Goal: Task Accomplishment & Management: Complete application form

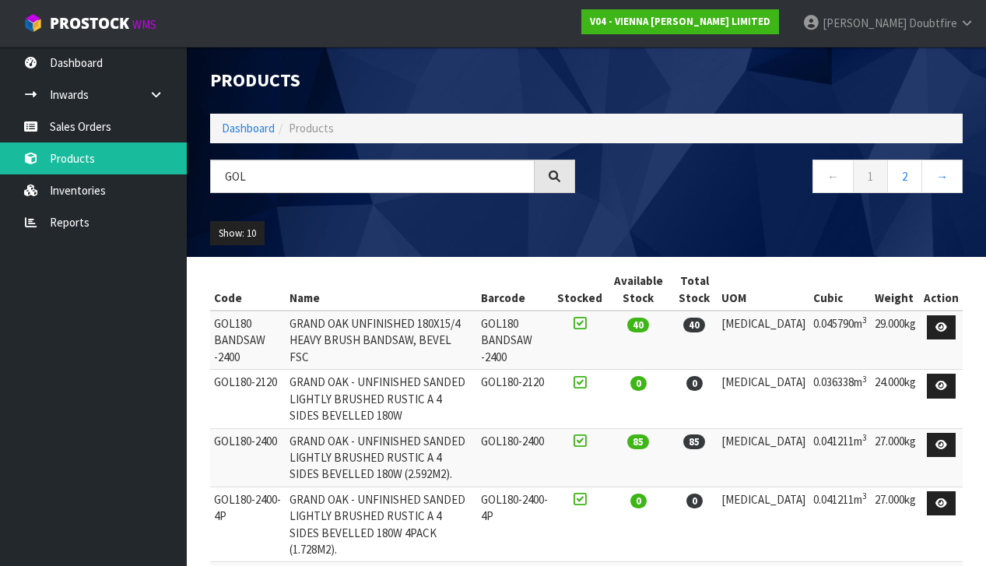
scroll to position [143, 0]
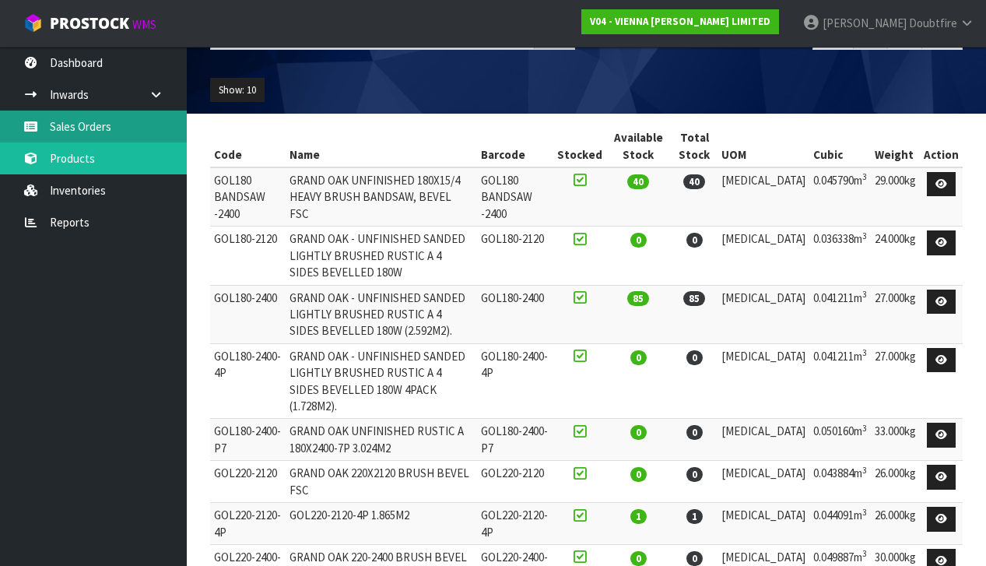
click at [81, 131] on link "Sales Orders" at bounding box center [93, 126] width 187 height 32
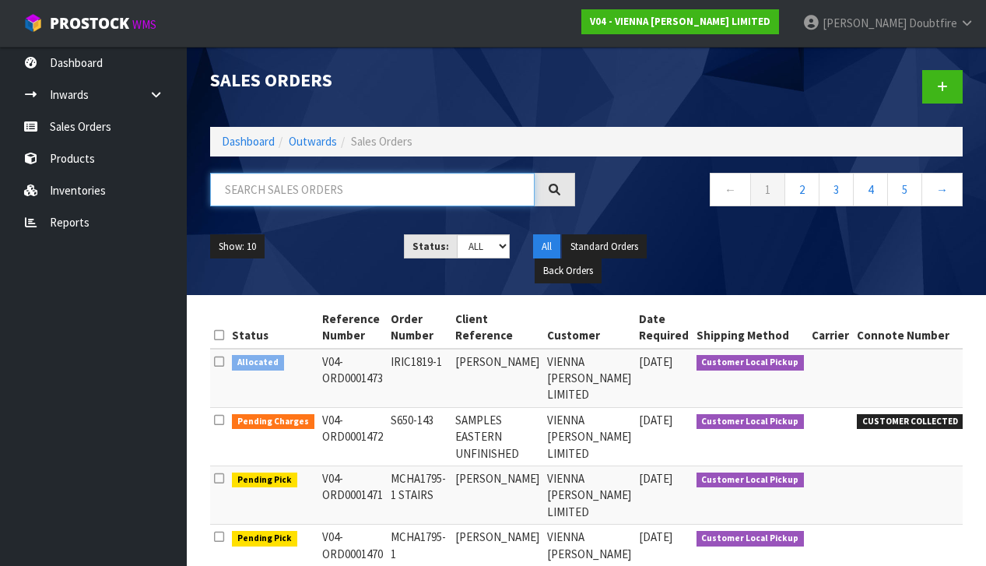
click at [226, 182] on input "text" at bounding box center [372, 189] width 324 height 33
paste input "RWOR1141-6"
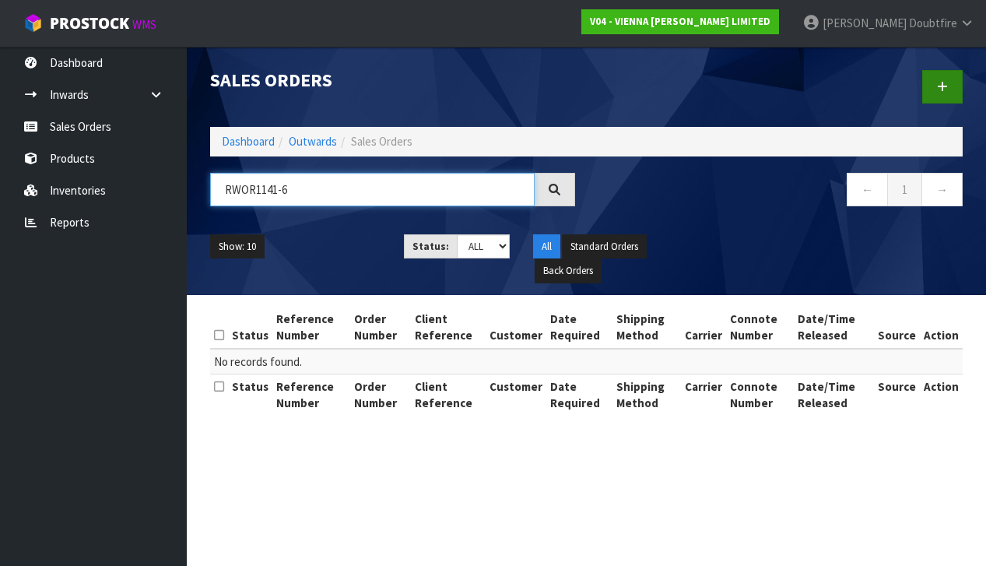
type input "RWOR1141-6"
click at [938, 82] on icon at bounding box center [942, 87] width 11 height 12
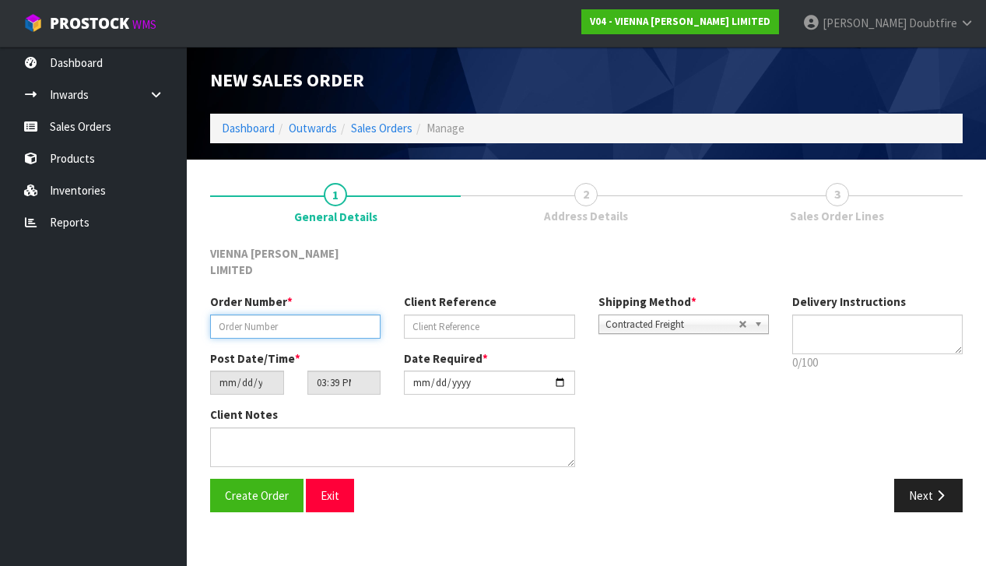
paste input "RWOR1141-6"
type input "RWOR1141-6"
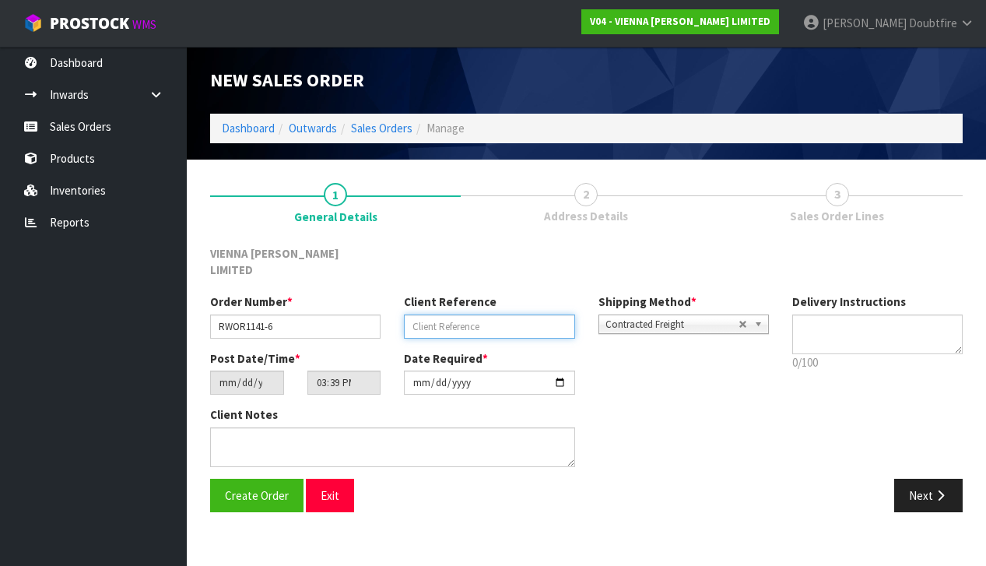
click at [503, 314] on input "text" at bounding box center [489, 326] width 170 height 24
type input "RENOVATION WORKS"
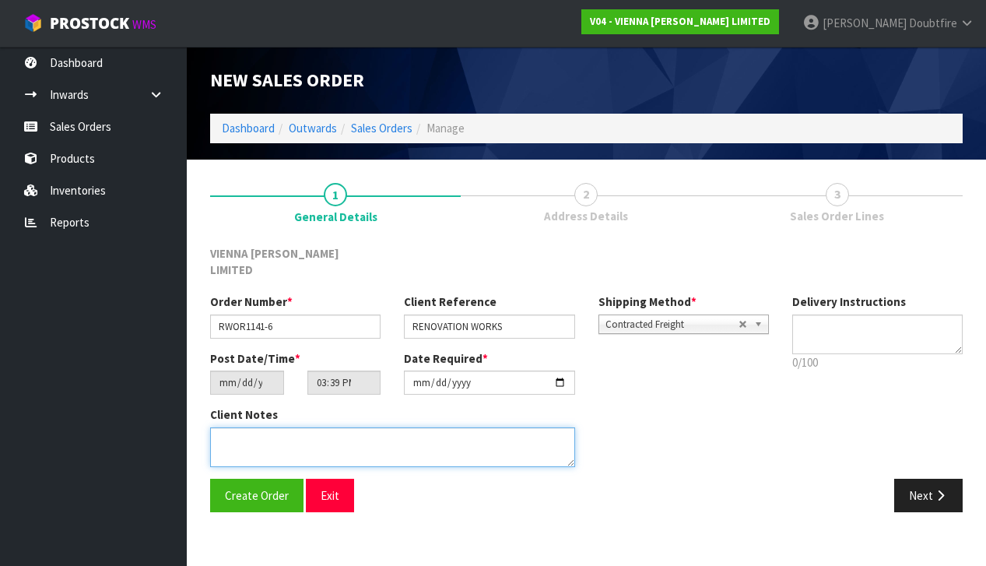
click at [264, 427] on textarea at bounding box center [392, 447] width 365 height 40
type textarea "RENOVATION WORKS [STREET_ADDRESS]"
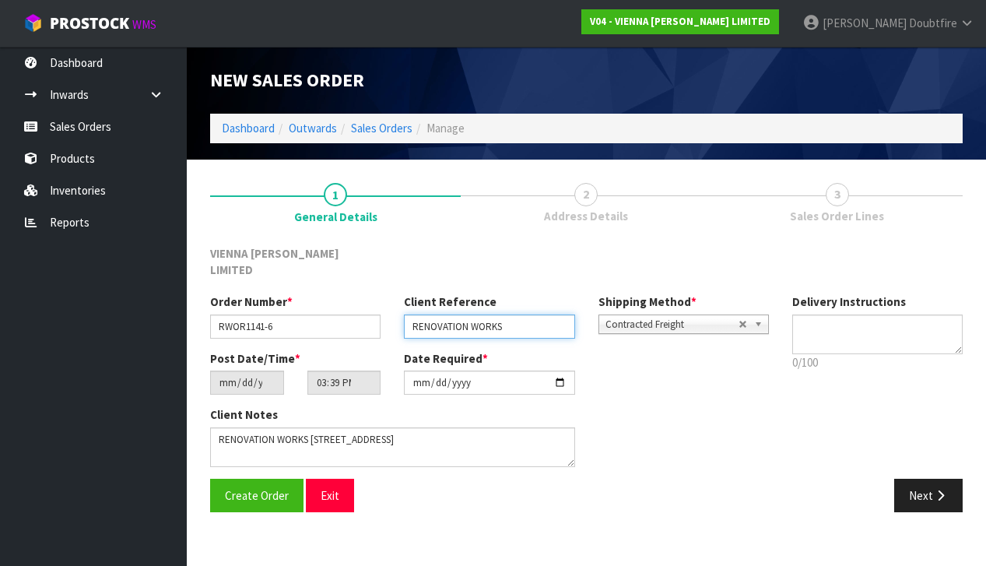
click at [552, 314] on input "RENOVATION WORKS" at bounding box center [489, 326] width 170 height 24
click at [617, 315] on span "Contracted Freight" at bounding box center [671, 324] width 133 height 19
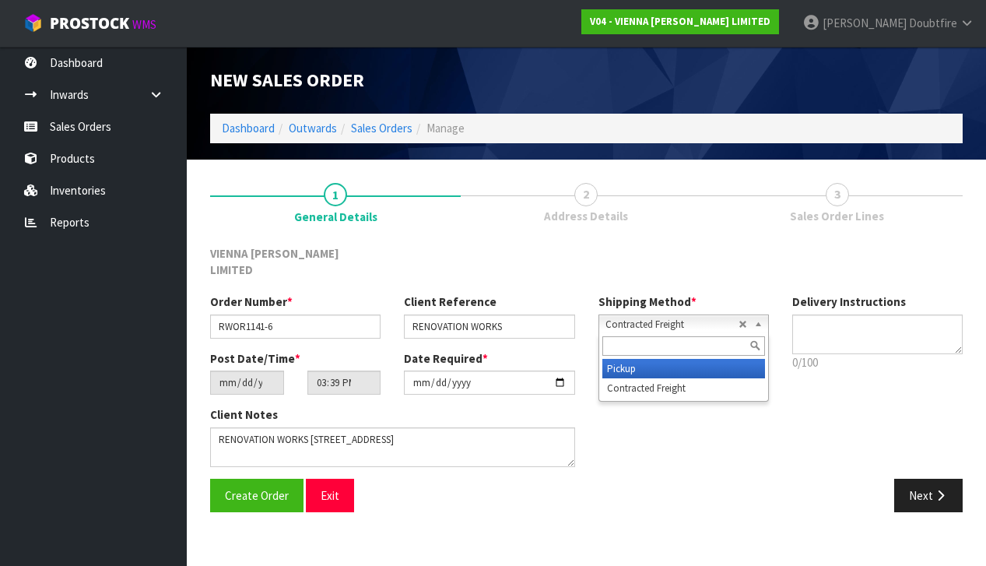
click at [617, 359] on li "Pickup" at bounding box center [683, 368] width 163 height 19
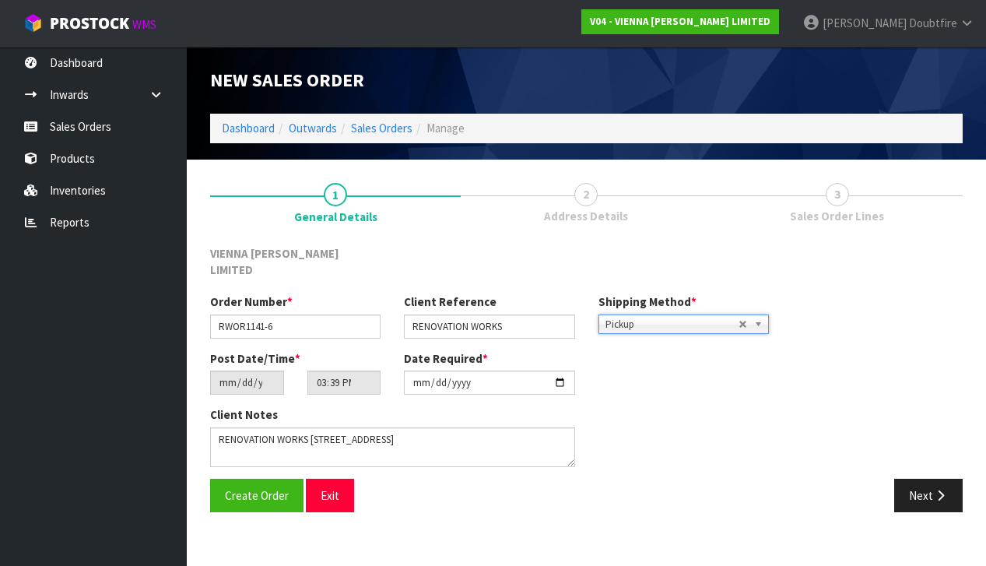
click at [431, 488] on div "Create Order Exit" at bounding box center [392, 494] width 388 height 33
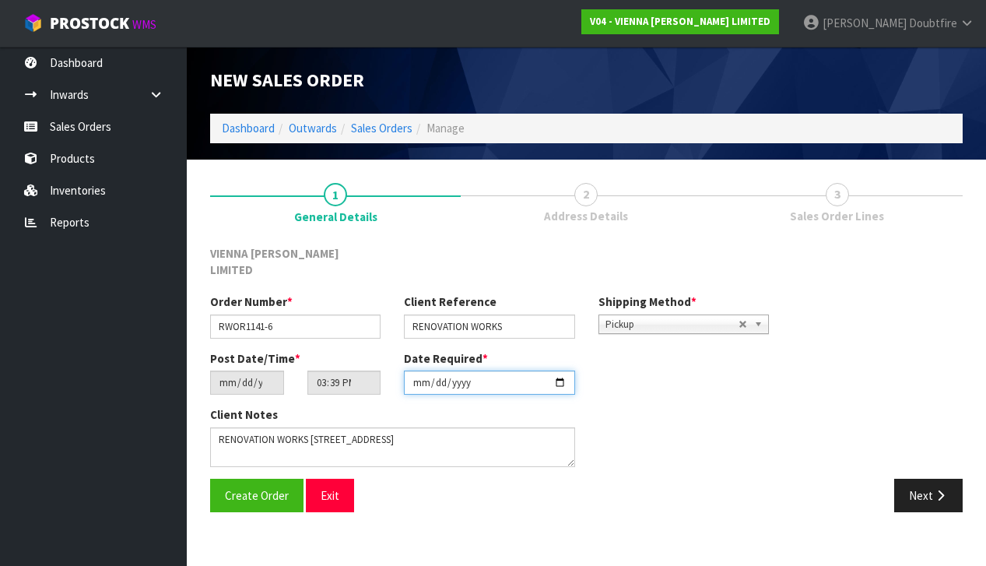
click at [419, 378] on input "[DATE]" at bounding box center [489, 382] width 170 height 24
click at [456, 373] on input "[DATE]" at bounding box center [489, 382] width 170 height 24
type input "[DATE]"
click at [315, 524] on section "New Sales Order Dashboard Outwards Sales Orders Manage New Sales Order Dashboar…" at bounding box center [493, 283] width 986 height 566
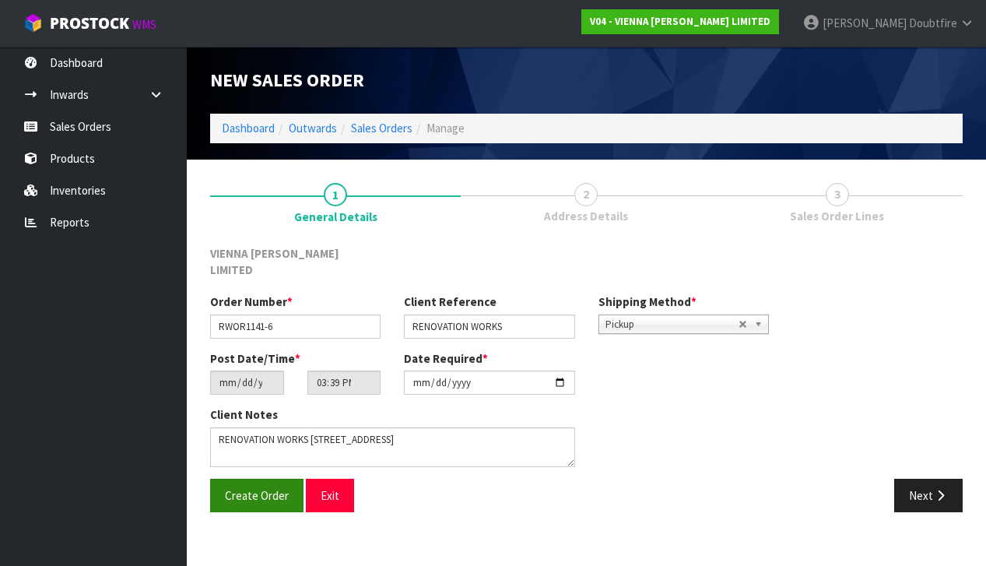
click at [257, 488] on span "Create Order" at bounding box center [257, 495] width 64 height 15
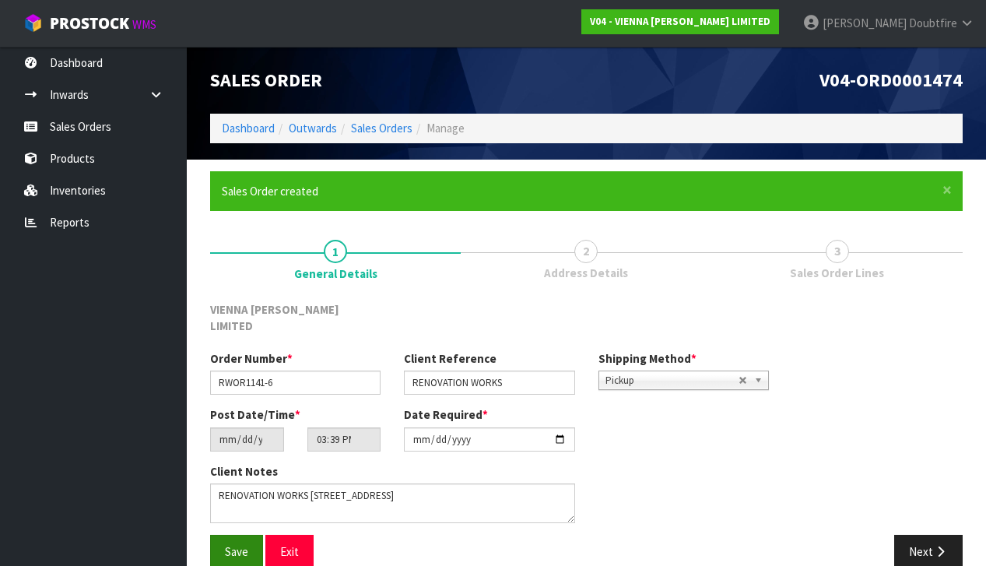
click at [235, 544] on span "Save" at bounding box center [236, 551] width 23 height 15
drag, startPoint x: 931, startPoint y: 527, endPoint x: 895, endPoint y: 520, distance: 37.2
click at [931, 534] on button "Next" at bounding box center [928, 550] width 68 height 33
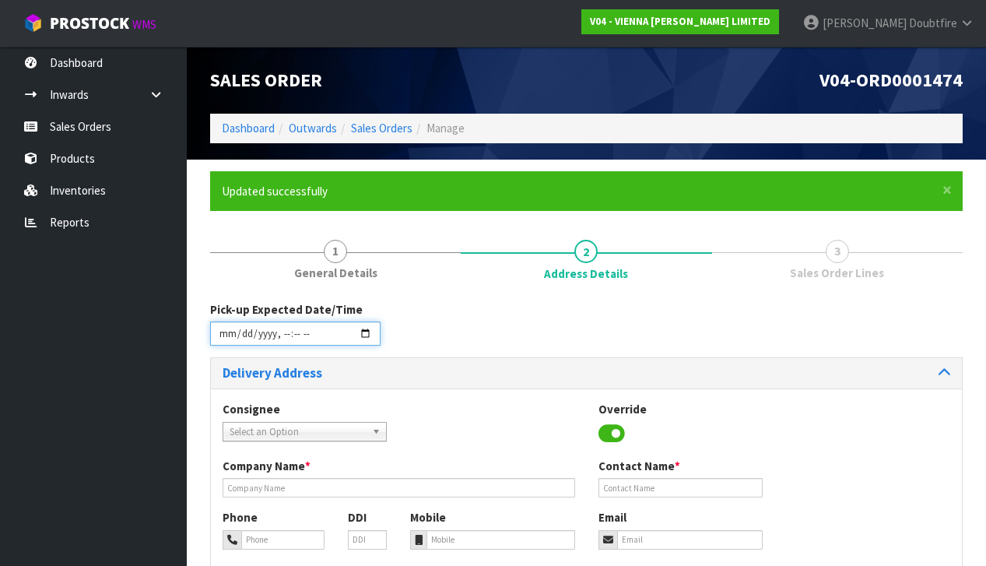
click at [225, 342] on input "datetime-local" at bounding box center [295, 333] width 170 height 24
click at [541, 394] on div "Consignee 000001.BAY MECHANICS - BAY MECHANICS 000001A - BRAKE & TRANSMISSION N…" at bounding box center [586, 543] width 751 height 311
click at [282, 343] on input "datetime-local" at bounding box center [295, 333] width 170 height 24
type input "[DATE]T13:40"
click at [439, 396] on div "Consignee 000001.BAY MECHANICS - BAY MECHANICS 000001A - BRAKE & TRANSMISSION N…" at bounding box center [586, 543] width 751 height 311
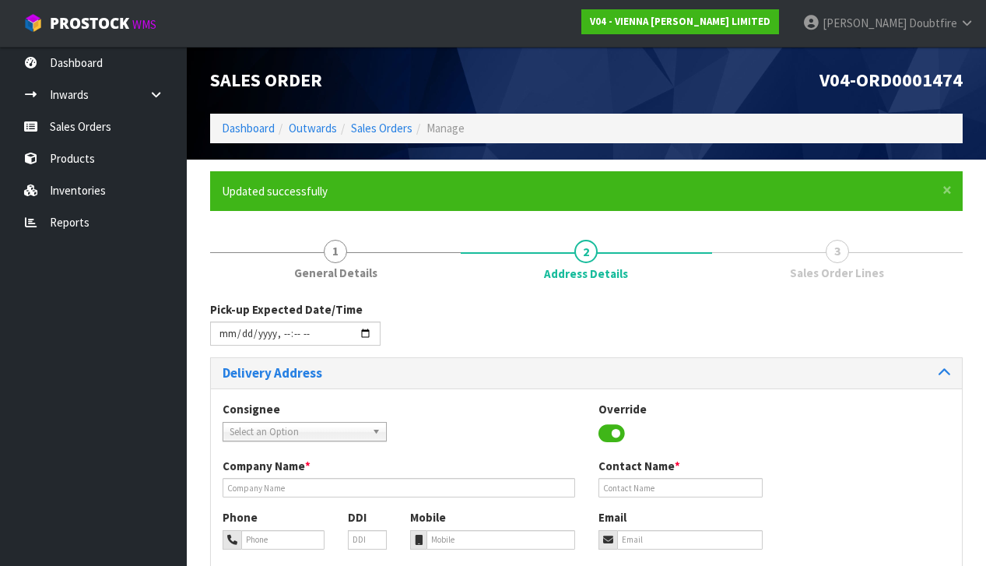
click at [271, 429] on span "Select an Option" at bounding box center [297, 431] width 136 height 19
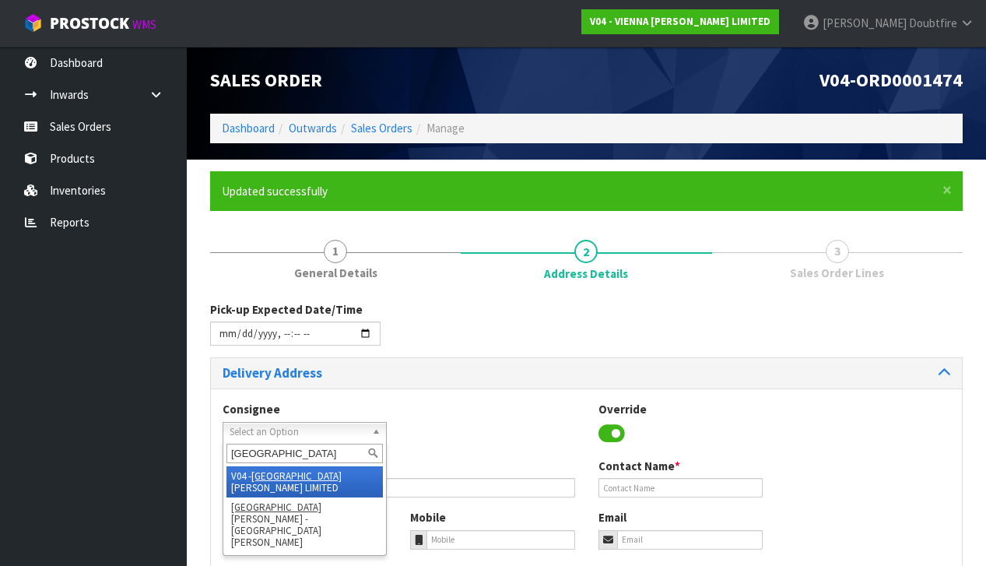
type input "[GEOGRAPHIC_DATA]"
click at [286, 471] on li "V04 - VIENNA [PERSON_NAME] LIMITED" at bounding box center [304, 481] width 156 height 31
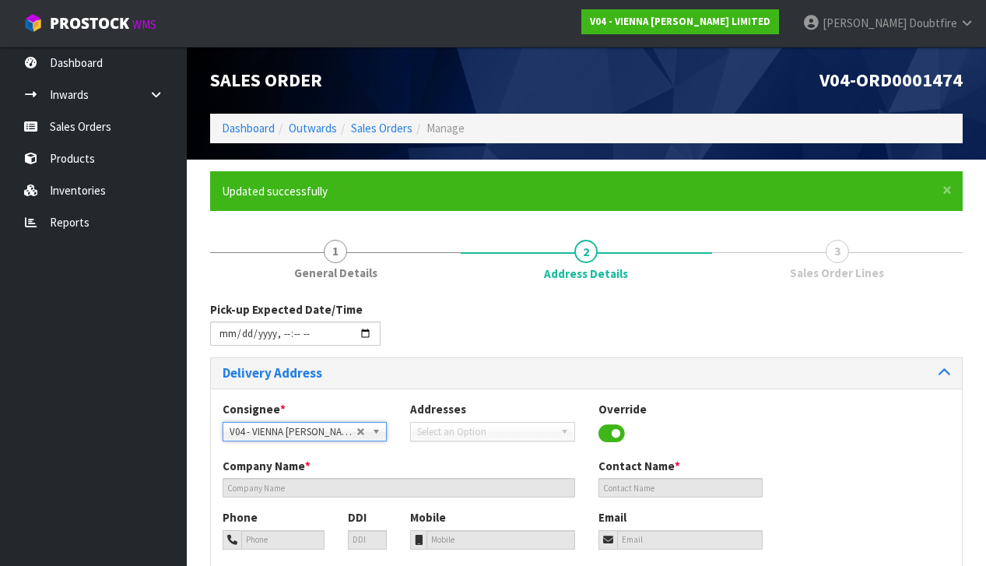
type input "VIENNA [PERSON_NAME] LIMITED"
type input "[PERSON_NAME]"
type input "[PHONE_NUMBER]"
type input "[PERSON_NAME][EMAIL_ADDRESS][DOMAIN_NAME]"
type input "2 ROXBURGH ST"
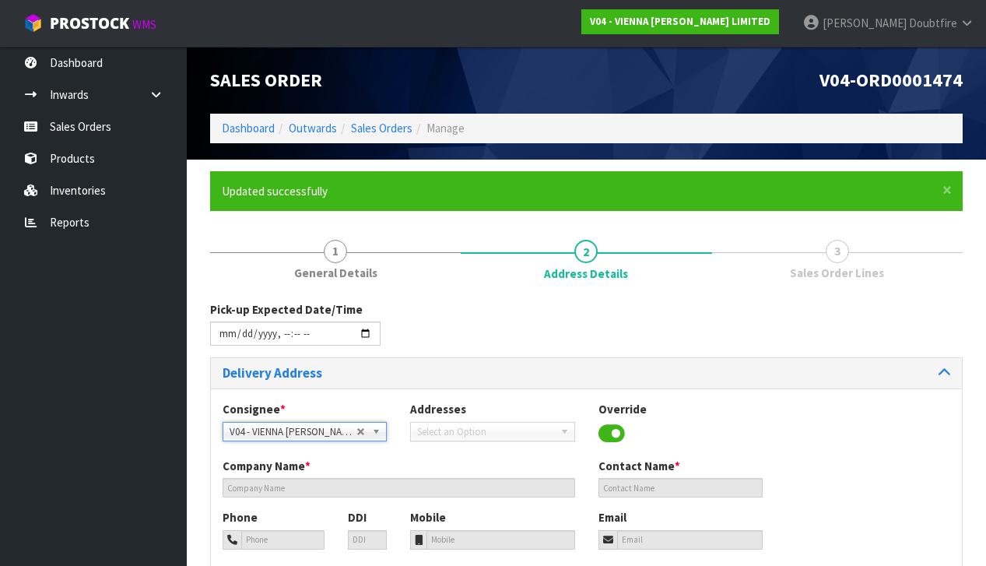
type input "1023"
type input "[GEOGRAPHIC_DATA]"
type input "NEWMARKET"
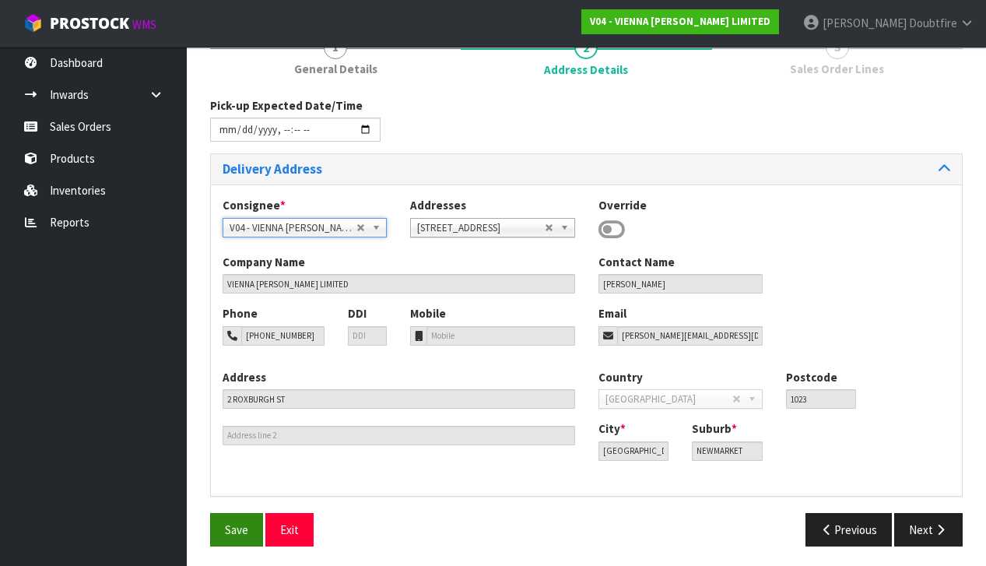
scroll to position [203, 0]
click at [242, 523] on span "Save" at bounding box center [236, 530] width 23 height 15
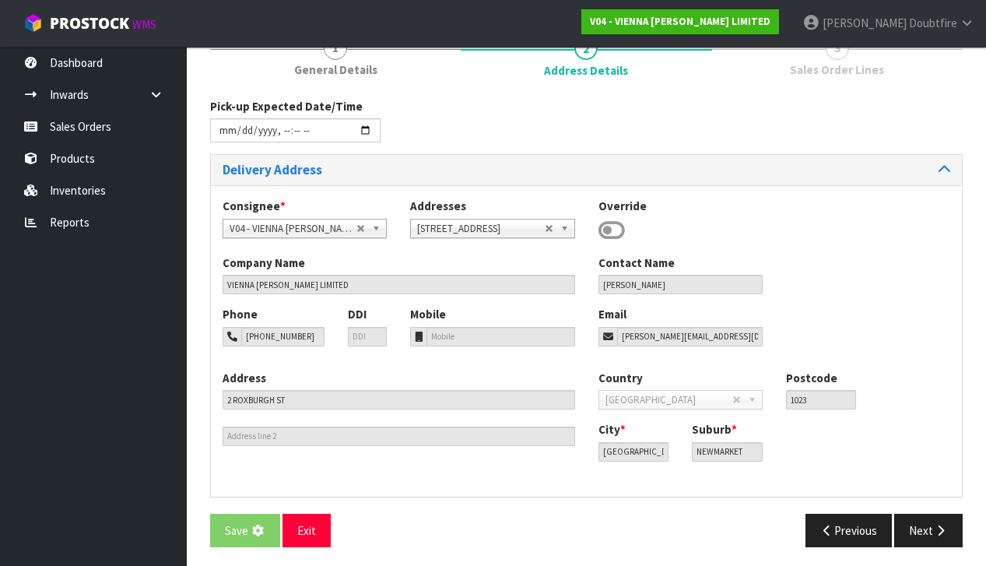
scroll to position [0, 0]
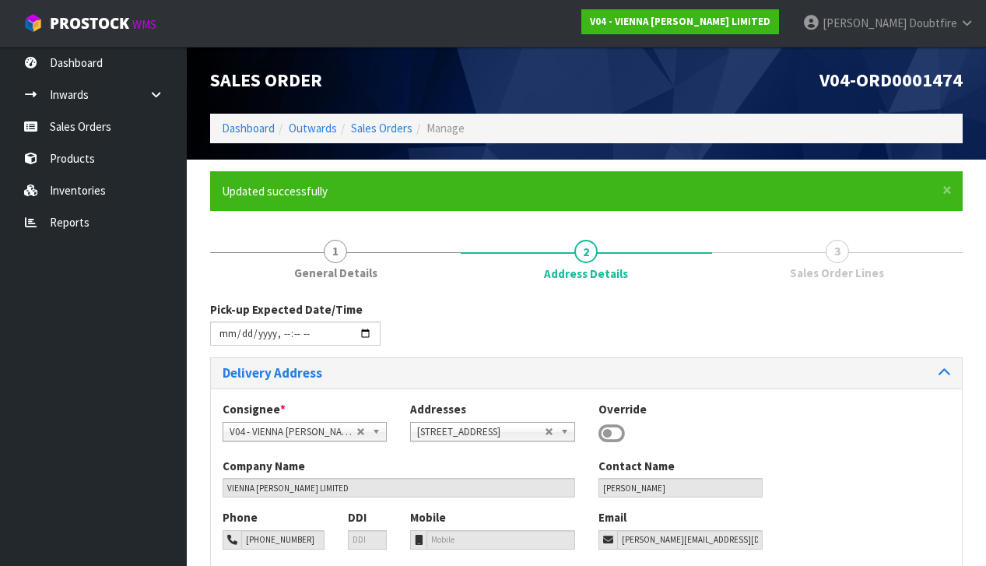
type input "[DATE]T13:40"
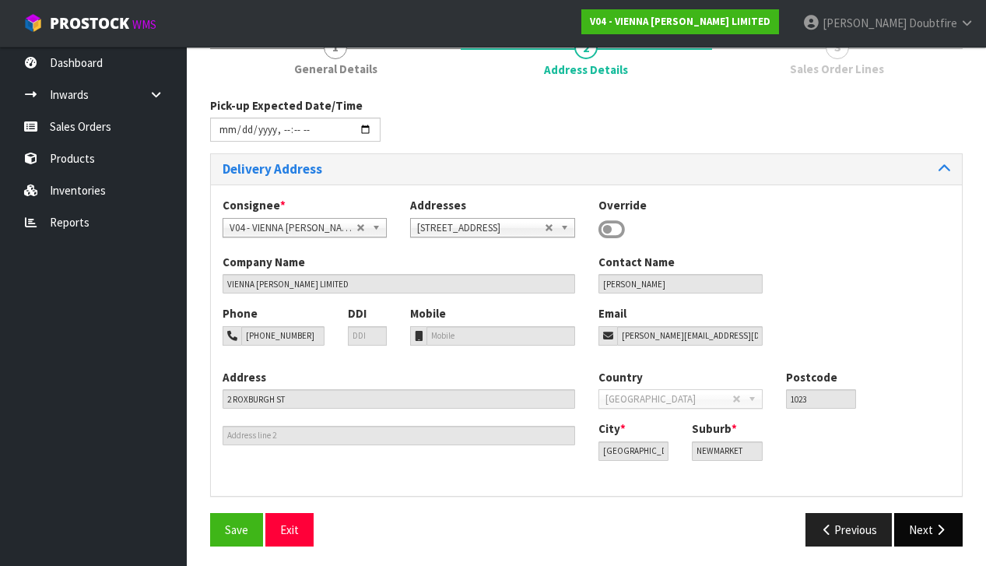
scroll to position [203, 0]
click at [941, 524] on icon "button" at bounding box center [940, 530] width 15 height 12
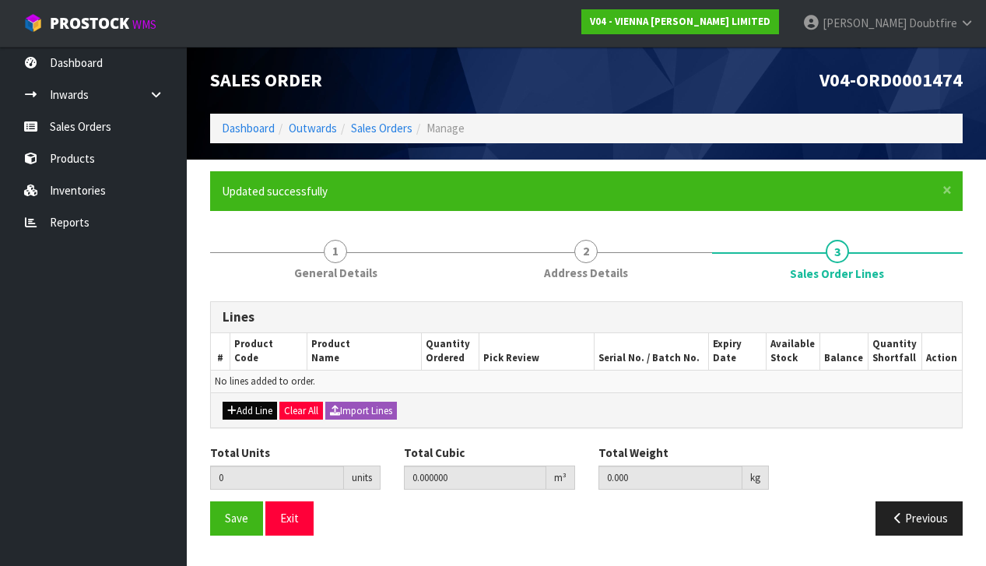
click at [247, 402] on button "Add Line" at bounding box center [249, 410] width 54 height 19
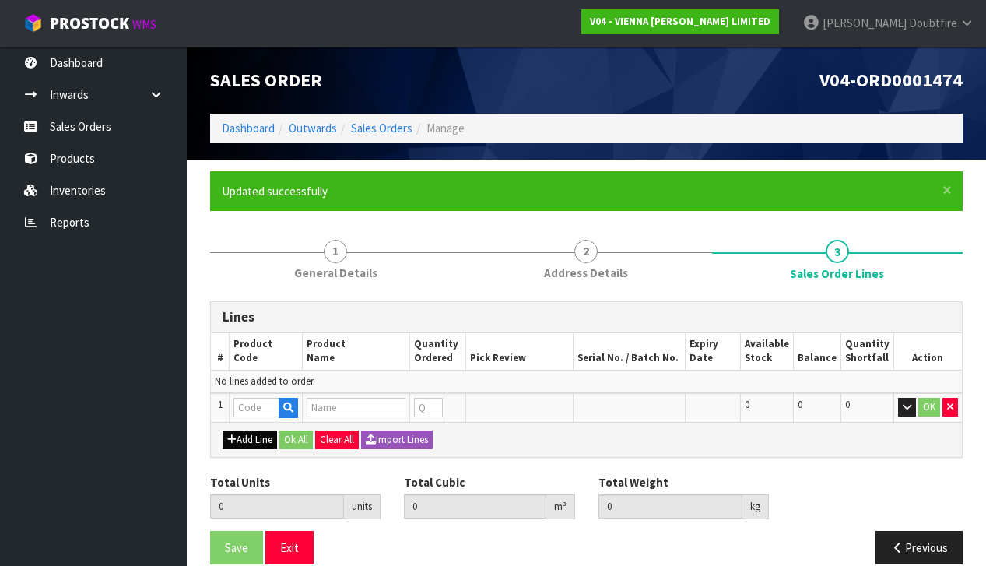
type input "0"
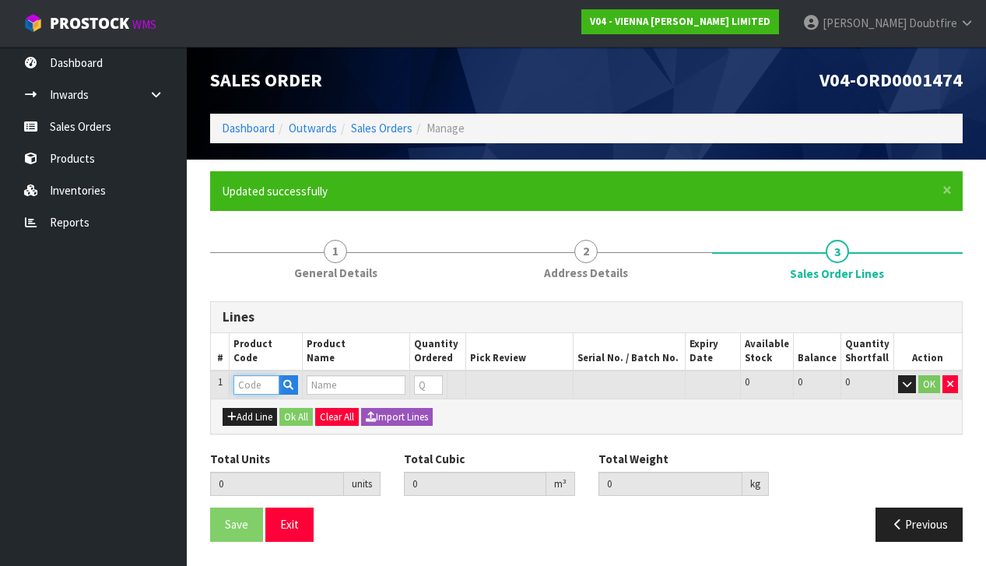
click at [266, 378] on input "text" at bounding box center [256, 384] width 46 height 19
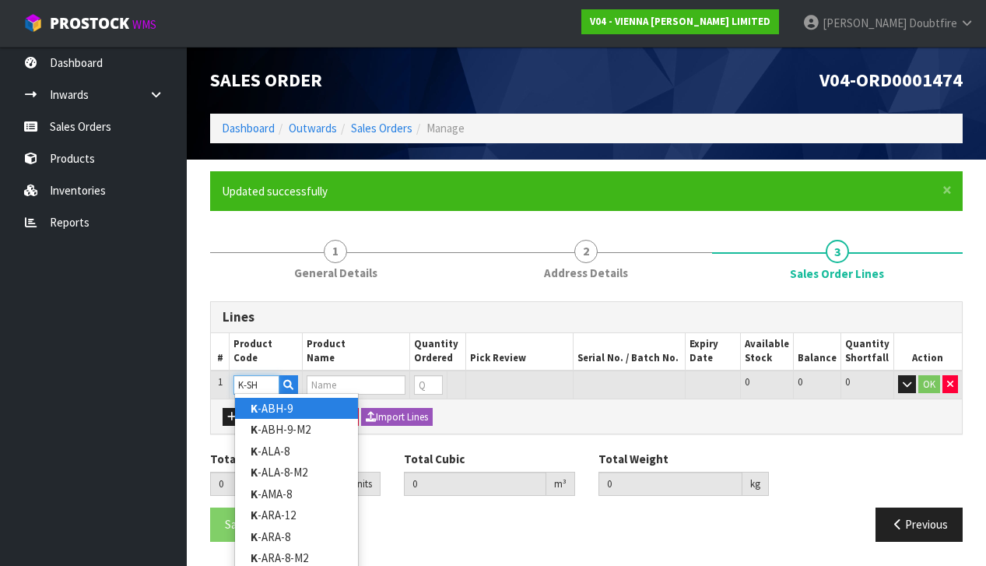
type input "K-SHW"
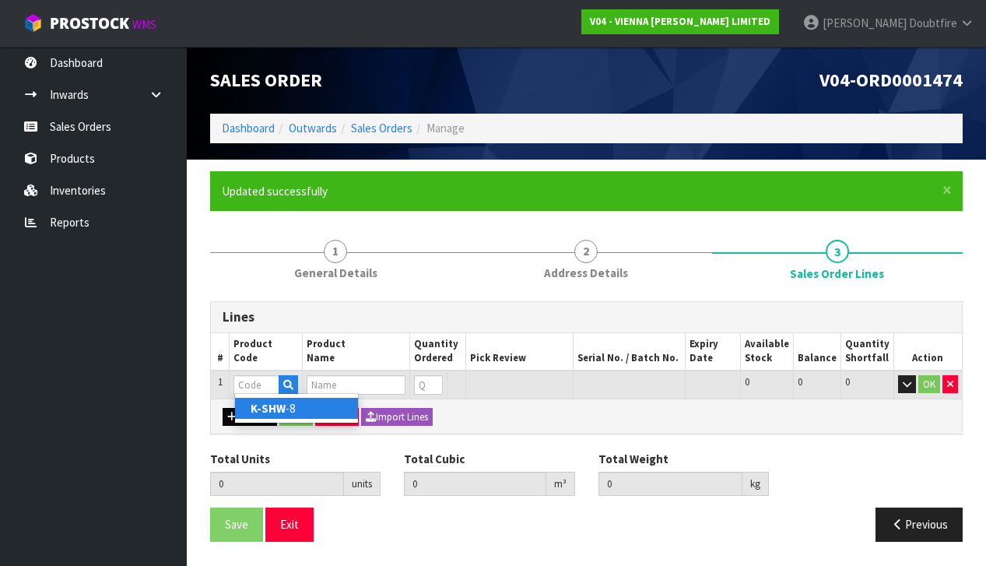
click at [272, 412] on strong "K-SHW" at bounding box center [267, 408] width 35 height 15
type input "K-SHW-8"
type input "0.000000"
type input "0.000"
type input "KRONO SHERWOOD 8MM (2.22M2)"
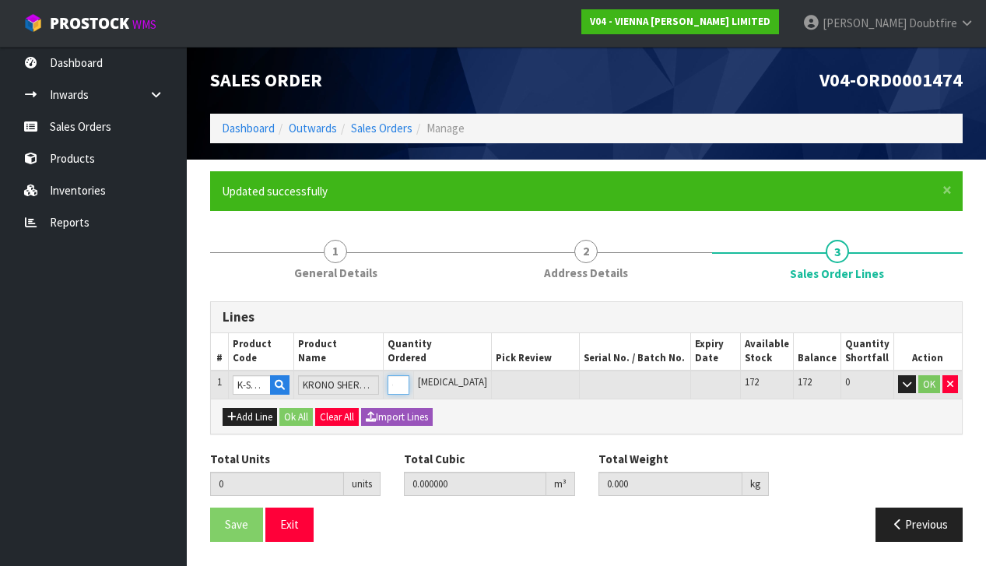
type input "1"
type input "0.018655"
type input "16"
click at [409, 377] on input "1" at bounding box center [398, 384] width 22 height 19
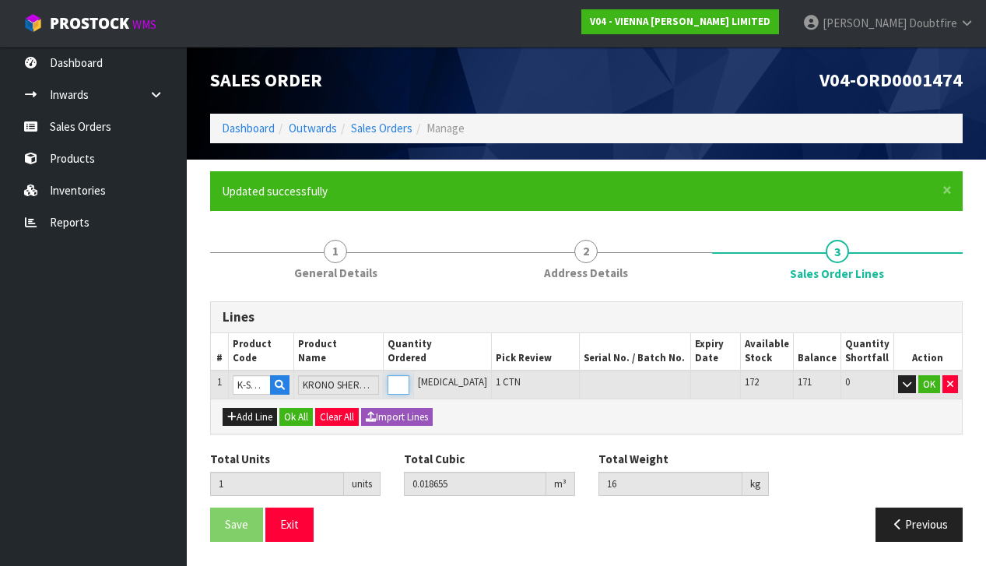
type input "0"
type input "3"
type input "0.055965"
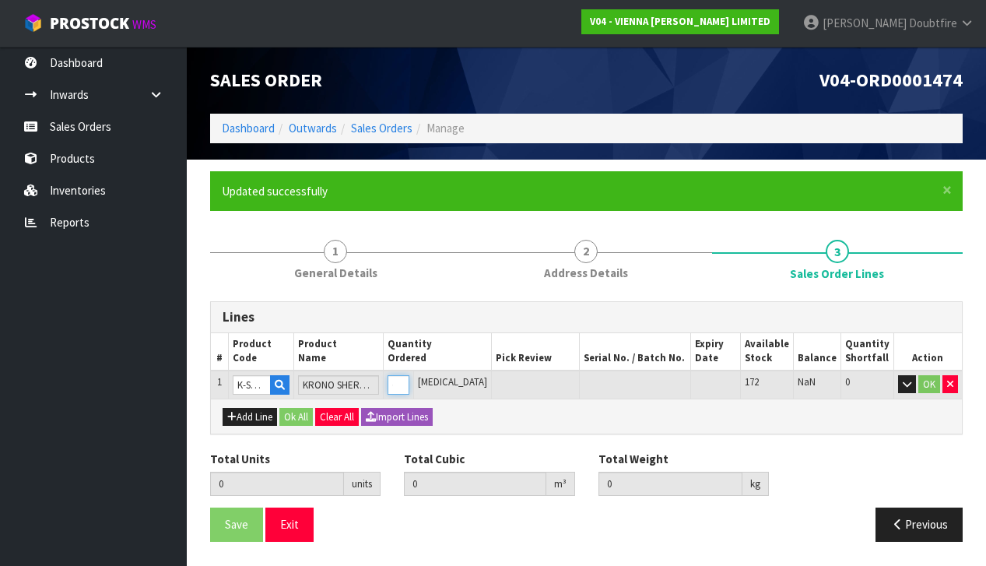
type input "48"
type input "3"
type input "37"
type input "0.690235"
type input "592"
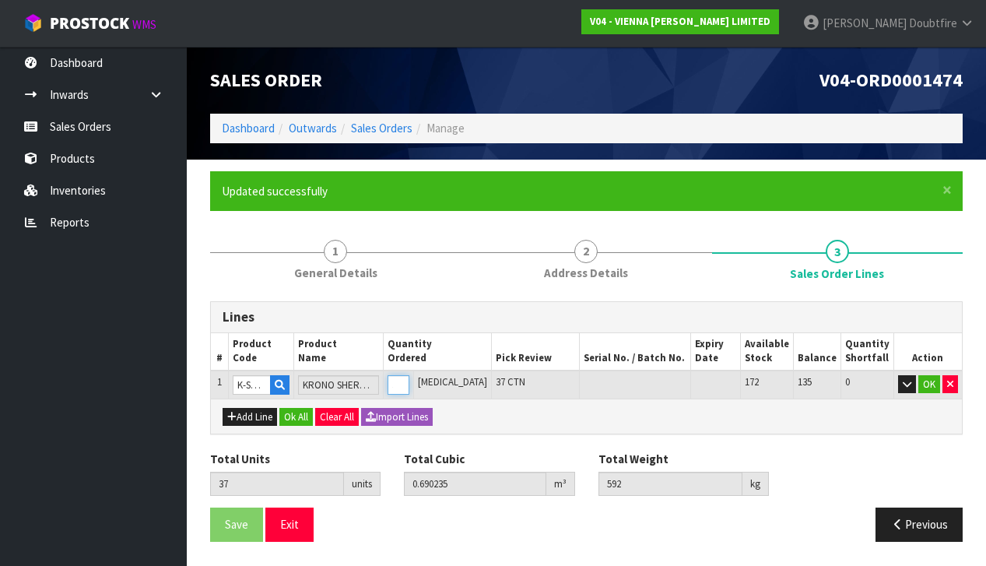
type input "37"
click at [933, 383] on button "OK" at bounding box center [929, 384] width 22 height 19
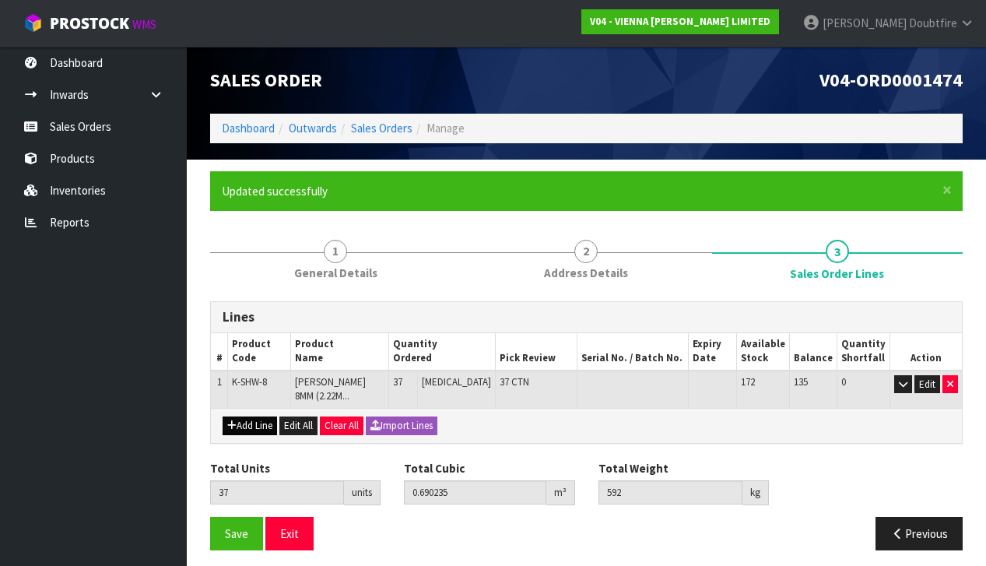
click at [251, 424] on button "Add Line" at bounding box center [249, 425] width 54 height 19
type input "0"
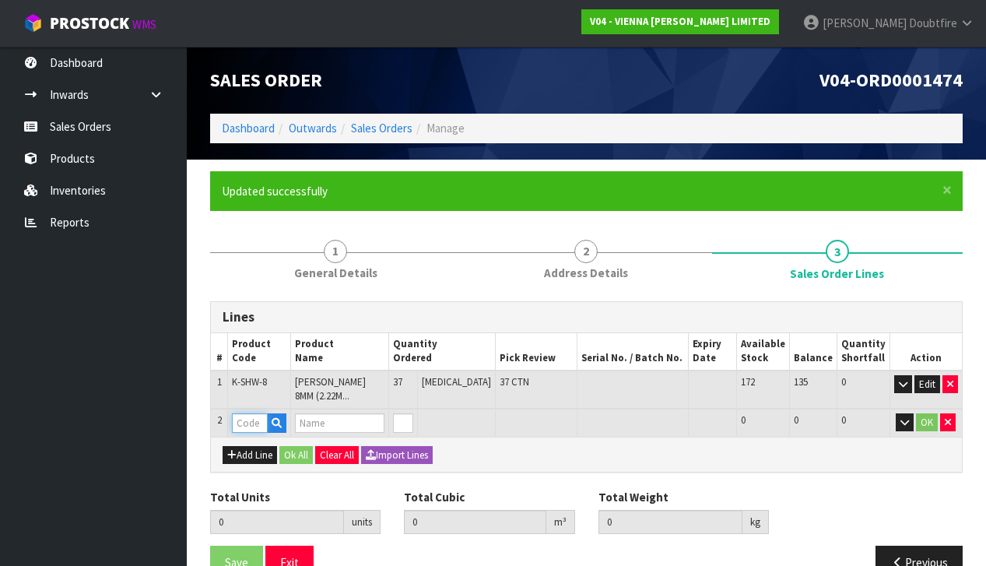
click at [249, 417] on input "text" at bounding box center [250, 422] width 36 height 19
type input "UL"
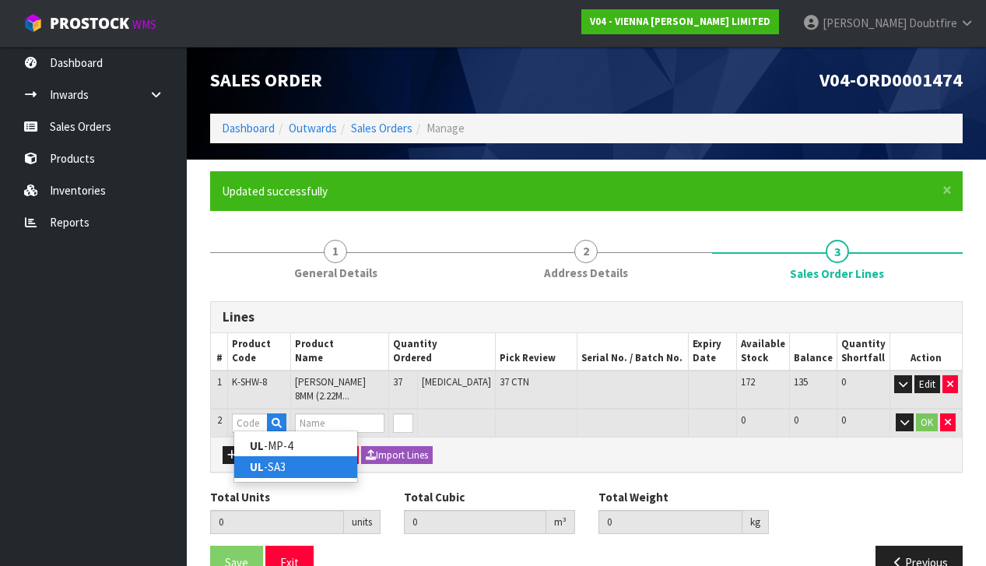
click at [304, 466] on link "UL -SA3" at bounding box center [295, 466] width 123 height 21
type input "UL-SA3"
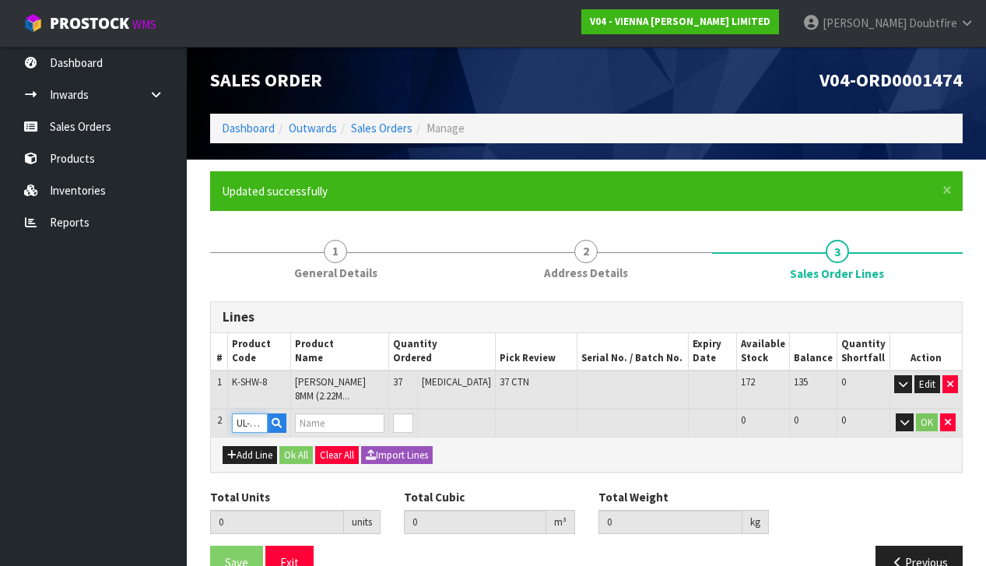
type input "37"
type input "0.690235"
type input "592"
type input "SELITAC 3MM AQUASTOP UNDERLAY (10.2M2)"
type input "1"
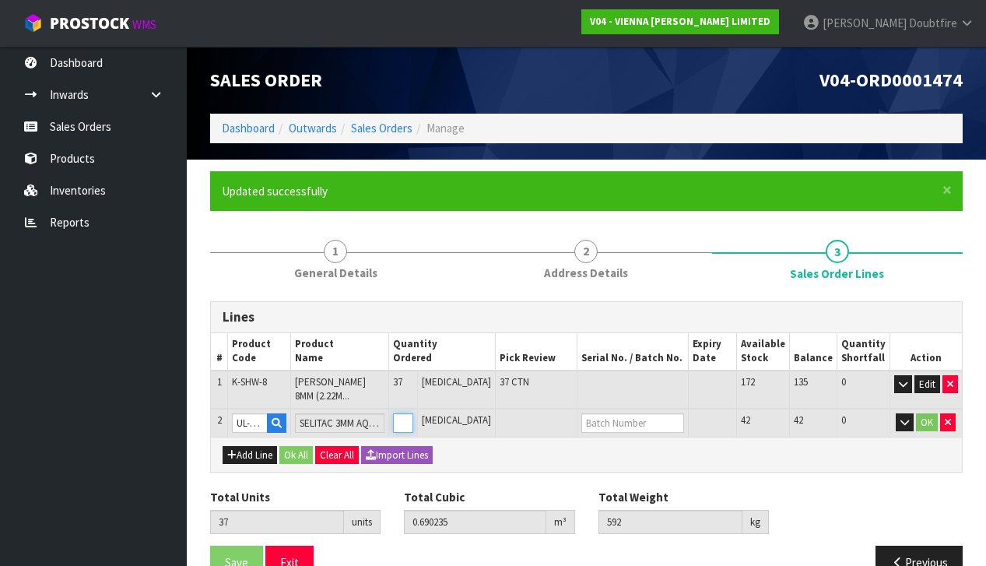
type input "38"
type input "0.721735"
type input "594.1"
click at [413, 415] on input "1" at bounding box center [403, 422] width 20 height 19
type input "0"
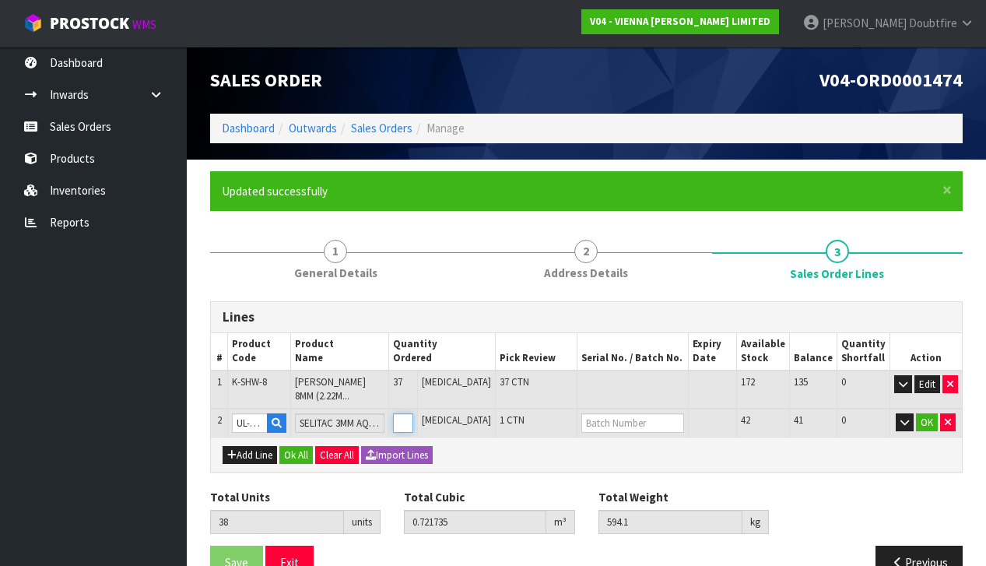
type input "0"
type input "45"
type input "0.942235"
type input "608.8"
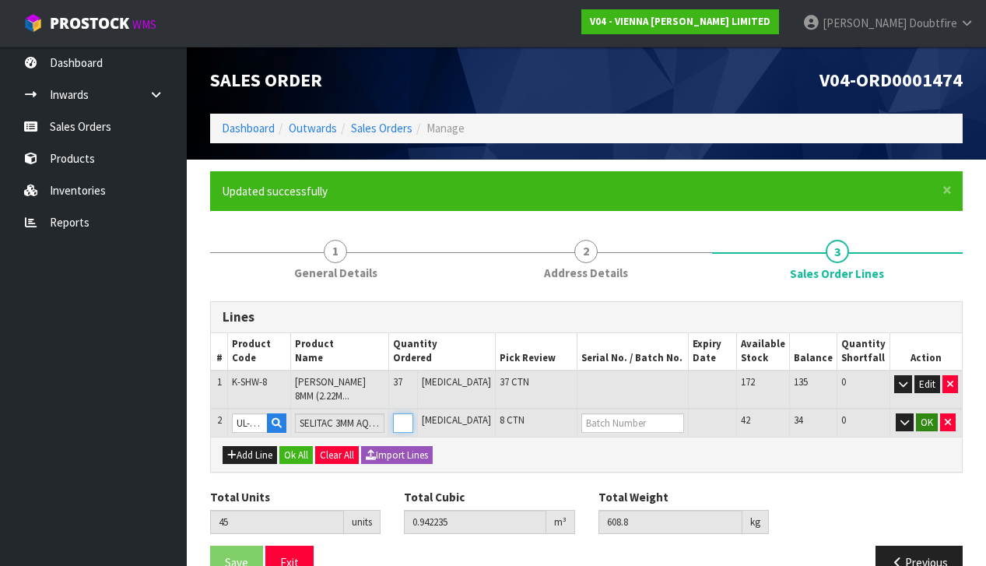
type input "8"
click at [927, 417] on button "OK" at bounding box center [927, 422] width 22 height 19
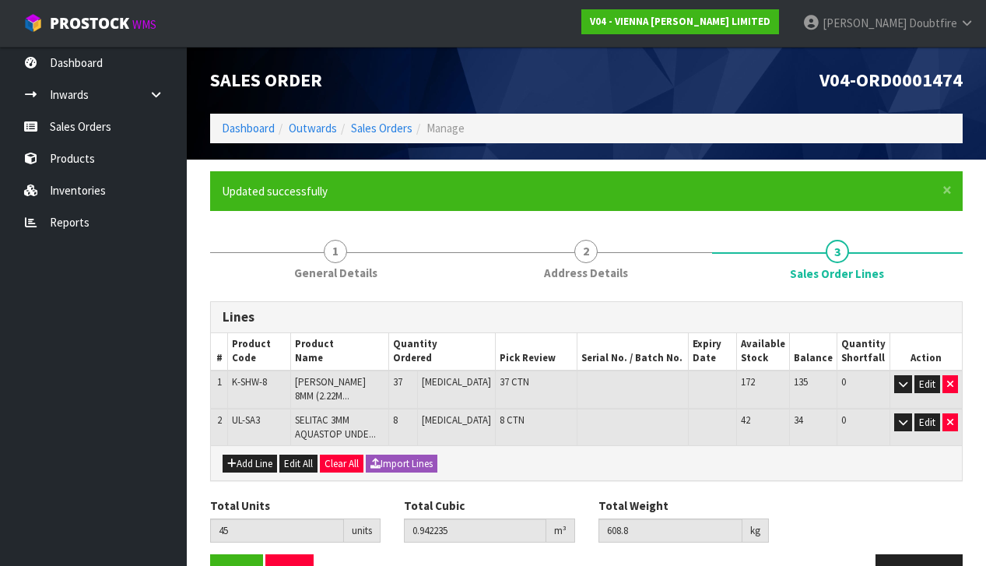
scroll to position [11, 0]
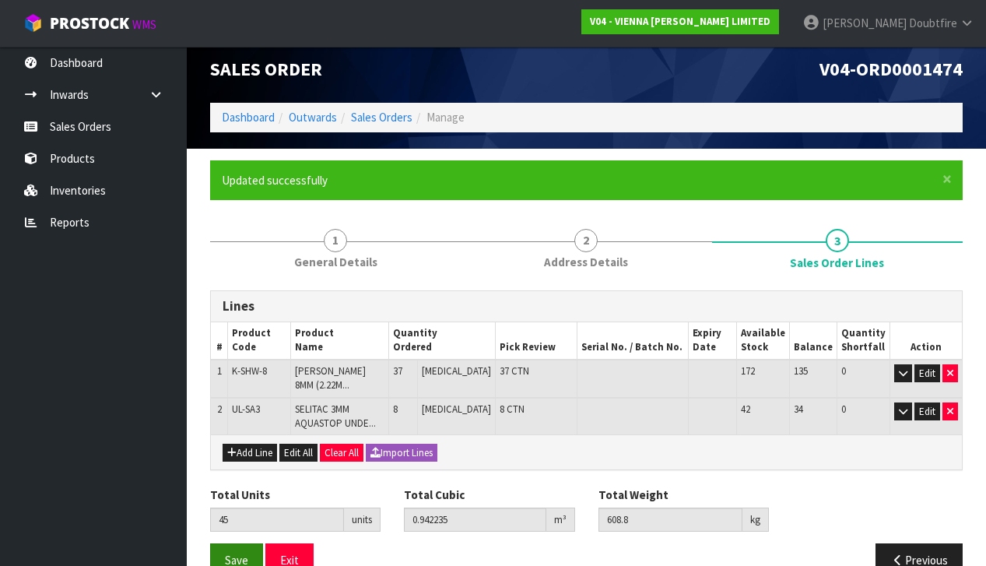
click at [239, 554] on span "Save" at bounding box center [236, 559] width 23 height 15
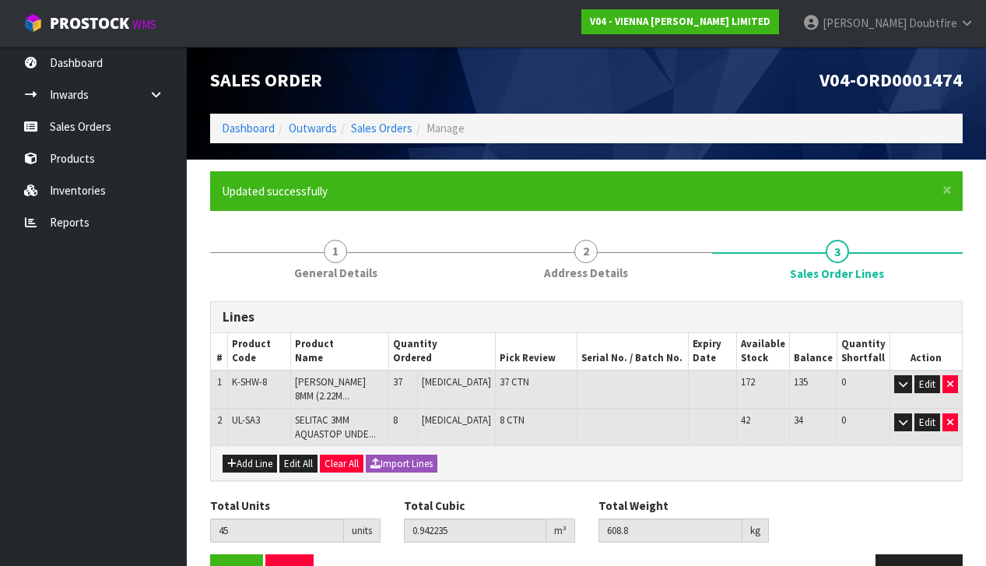
scroll to position [0, 0]
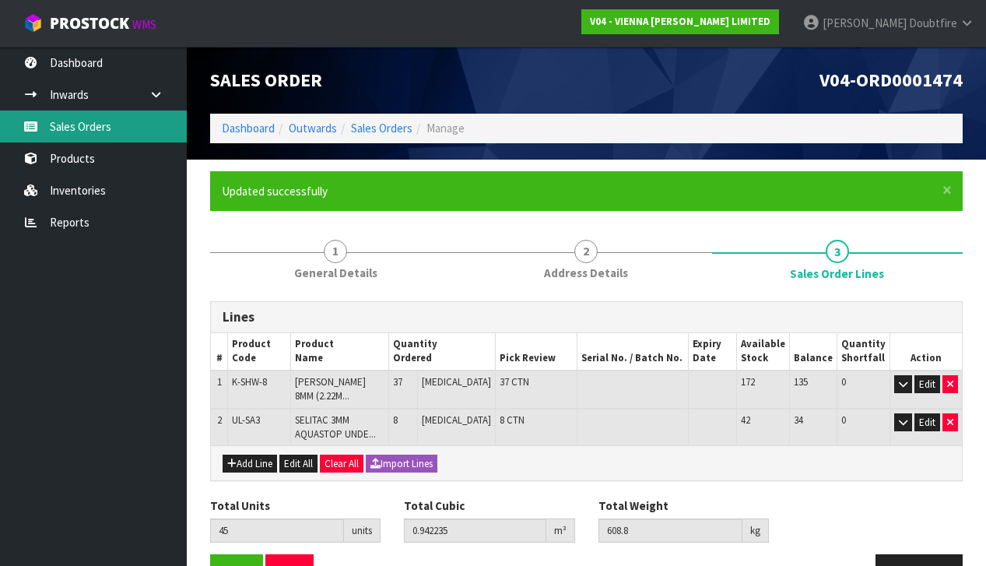
click at [102, 118] on link "Sales Orders" at bounding box center [93, 126] width 187 height 32
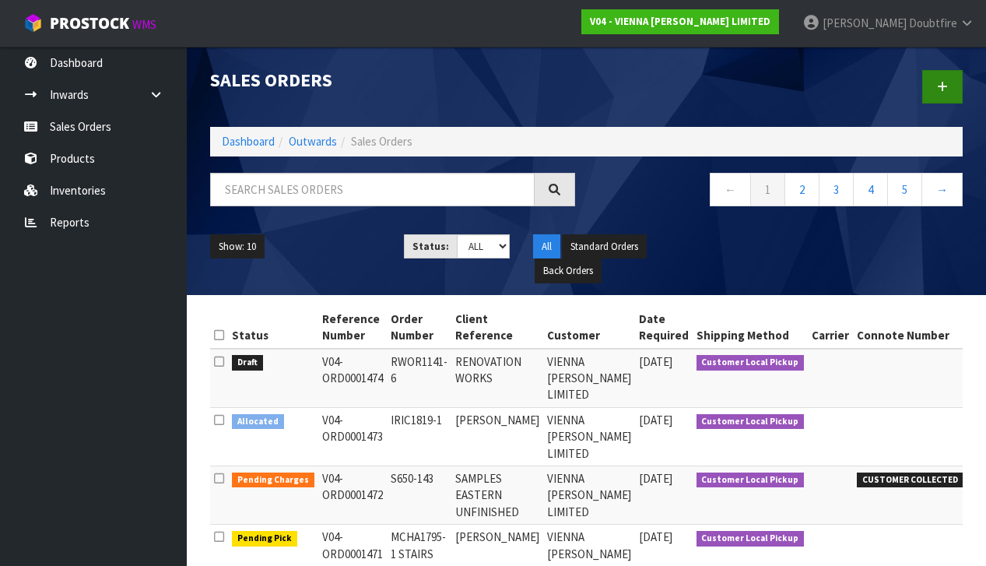
click at [947, 92] on link at bounding box center [942, 86] width 40 height 33
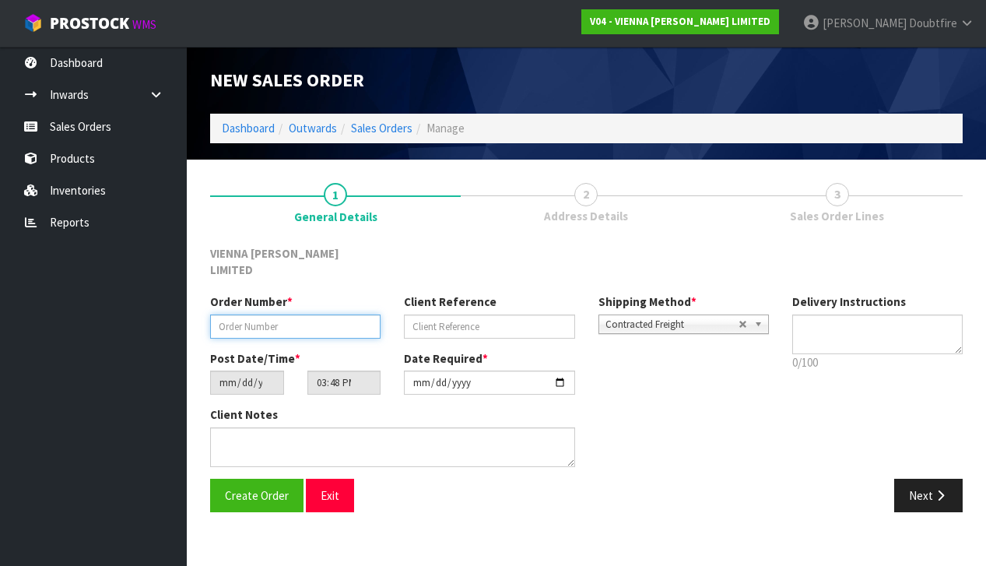
click at [227, 314] on input "text" at bounding box center [295, 326] width 170 height 24
paste input "CMAR1770-1"
type input "CMAR1770-1"
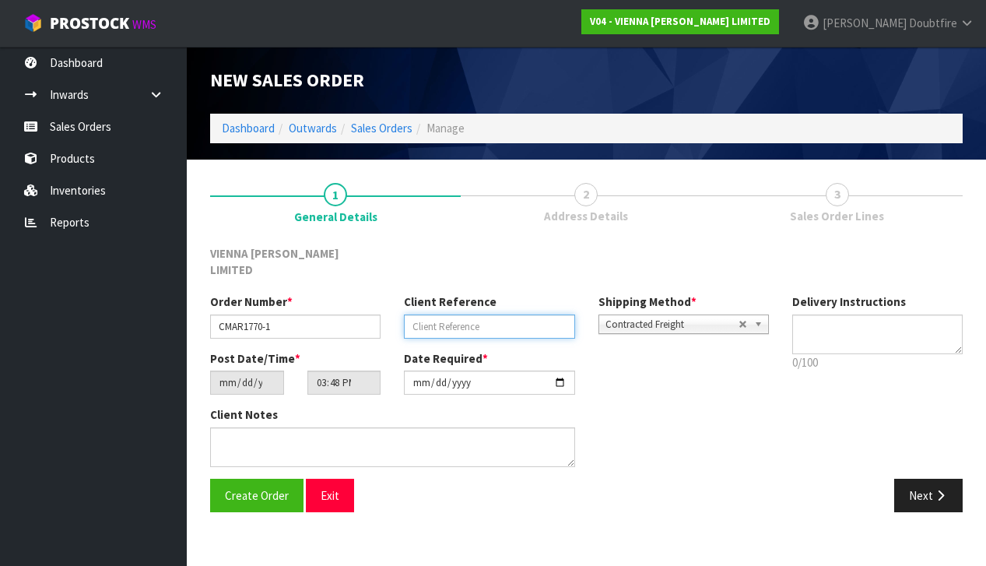
click at [474, 314] on input "text" at bounding box center [489, 326] width 170 height 24
type input "MARINE RECREATION CENTRE NOSINGS"
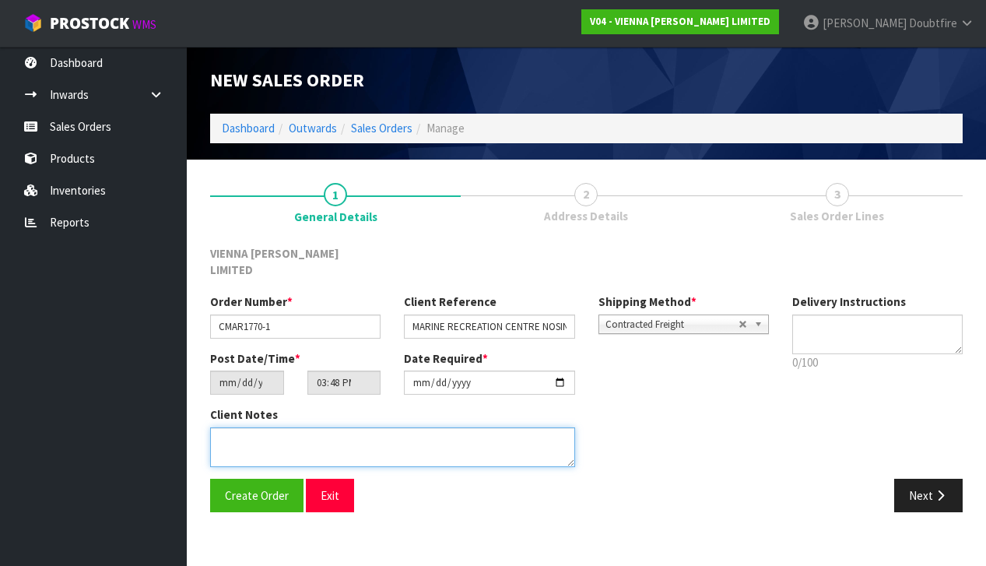
click at [262, 427] on textarea at bounding box center [392, 447] width 365 height 40
type textarea "NOSINGS PO3581"
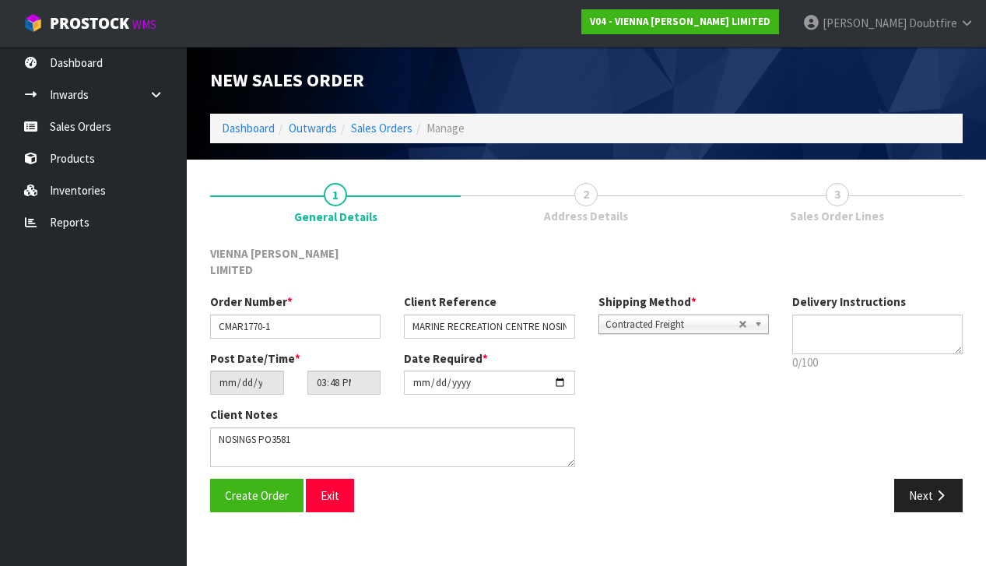
click at [664, 315] on span "Contracted Freight" at bounding box center [671, 324] width 133 height 19
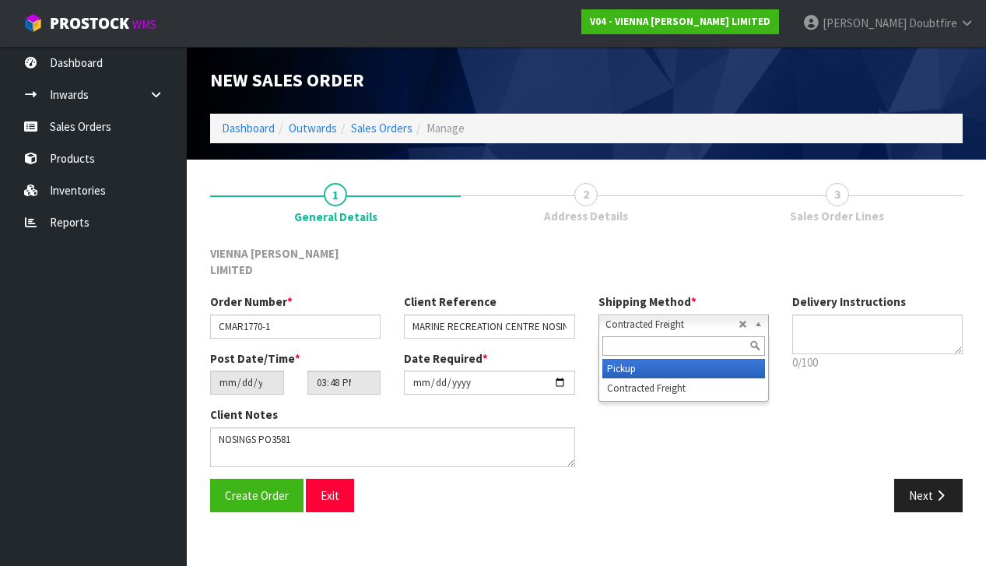
click at [636, 359] on li "Pickup" at bounding box center [683, 368] width 163 height 19
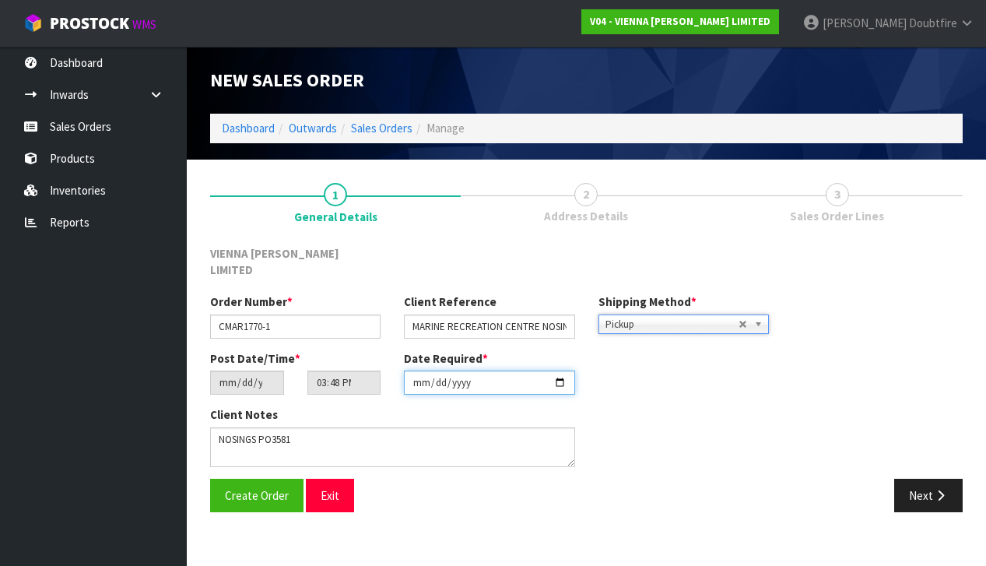
click at [418, 374] on input "[DATE]" at bounding box center [489, 382] width 170 height 24
type input "[DATE]"
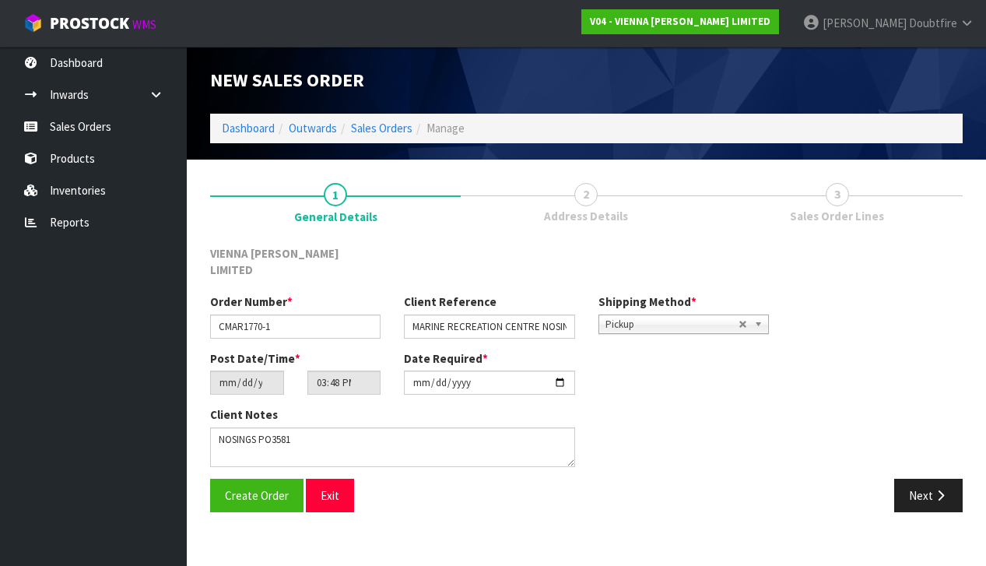
click at [380, 513] on section "1 General Details 2 Address Details 3 Sales Order Lines VIENNA [PERSON_NAME] LI…" at bounding box center [586, 347] width 799 height 376
click at [271, 488] on span "Create Order" at bounding box center [257, 495] width 64 height 15
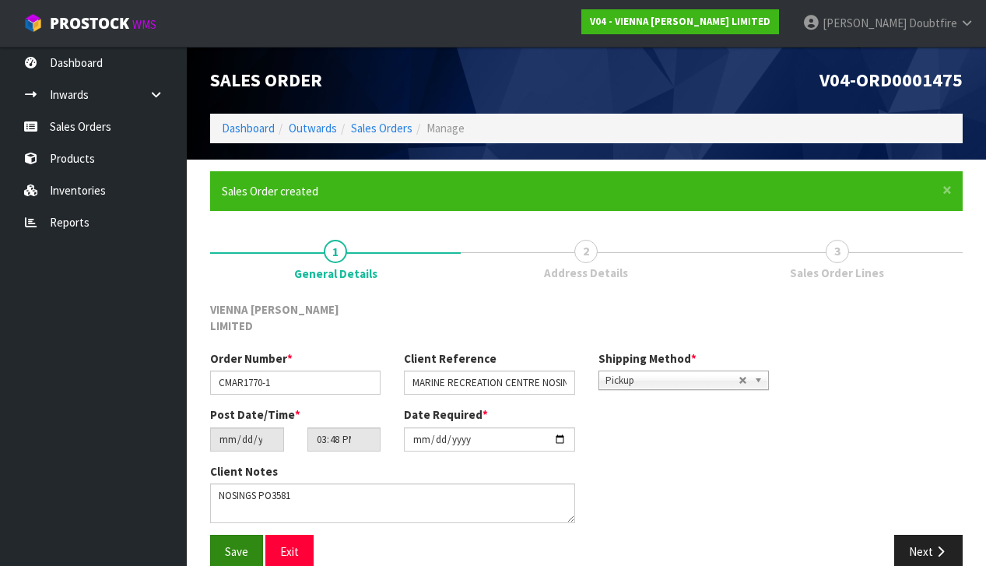
click at [233, 544] on span "Save" at bounding box center [236, 551] width 23 height 15
click at [941, 538] on button "Next" at bounding box center [928, 550] width 68 height 33
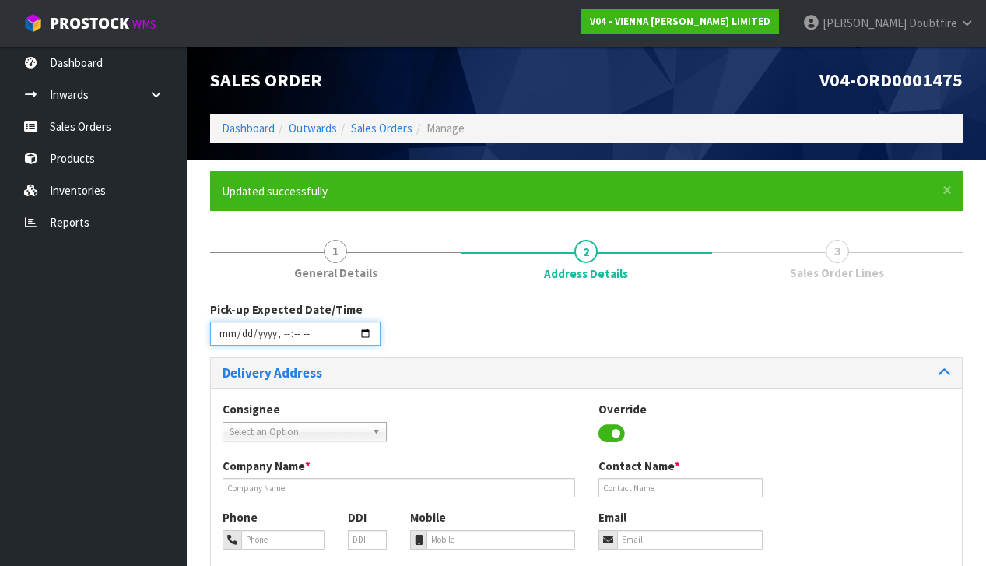
click at [222, 342] on input "datetime-local" at bounding box center [295, 333] width 170 height 24
drag, startPoint x: 535, startPoint y: 397, endPoint x: 493, endPoint y: 390, distance: 42.5
click at [535, 397] on div "Consignee 000001.BAY MECHANICS - BAY MECHANICS 000001A - BRAKE & TRANSMISSION N…" at bounding box center [586, 543] width 751 height 311
click at [282, 343] on input "datetime-local" at bounding box center [295, 333] width 170 height 24
type input "[DATE]T13:49"
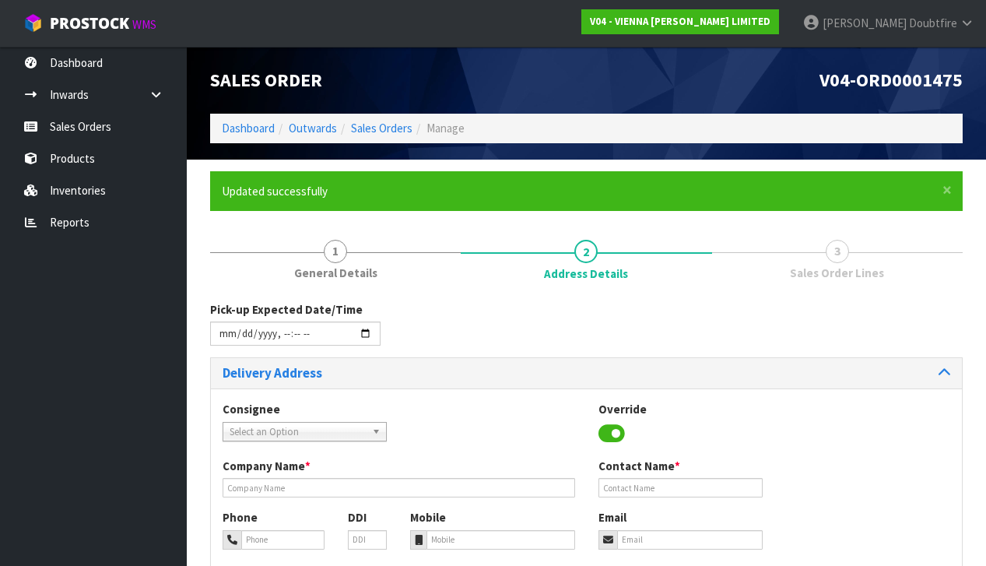
click at [480, 382] on div "Delivery Address" at bounding box center [586, 373] width 751 height 30
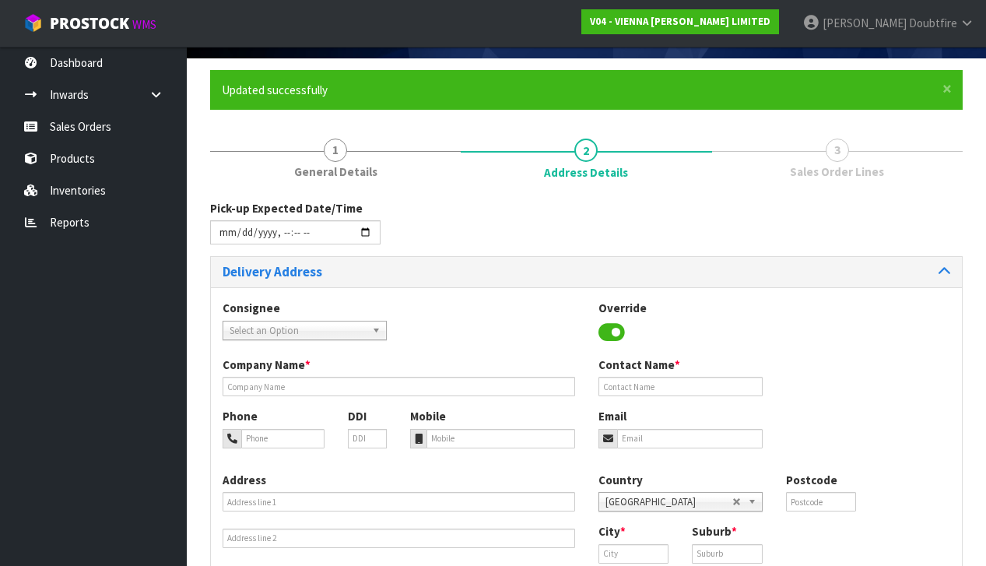
scroll to position [131, 0]
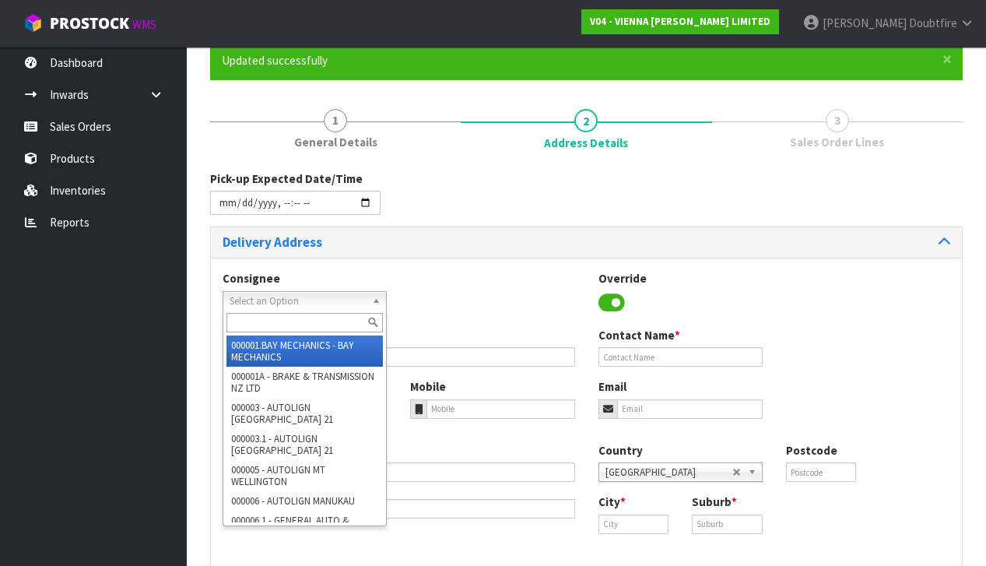
click at [293, 299] on span "Select an Option" at bounding box center [297, 301] width 136 height 19
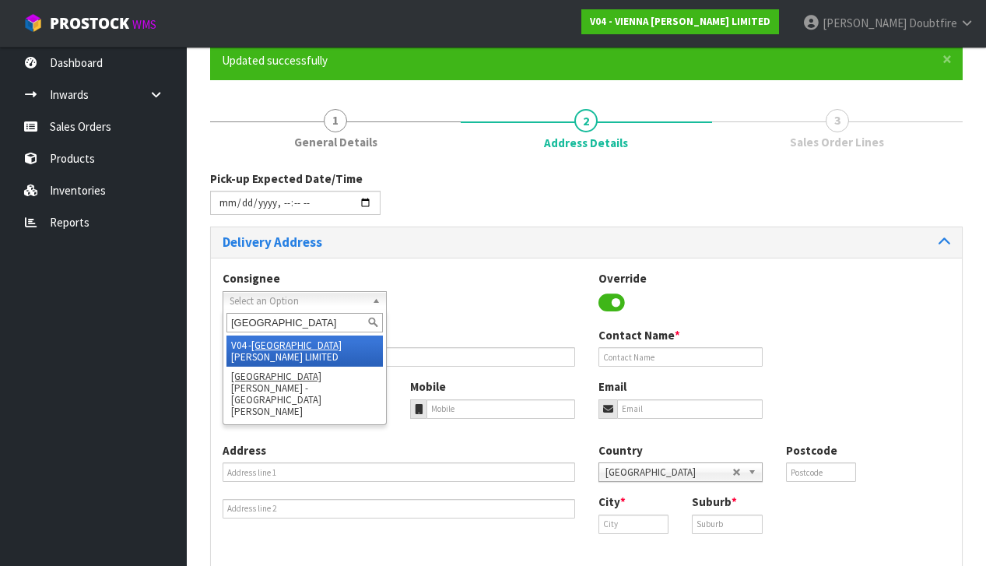
type input "[GEOGRAPHIC_DATA]"
click at [274, 338] on em "[GEOGRAPHIC_DATA]" at bounding box center [296, 344] width 90 height 13
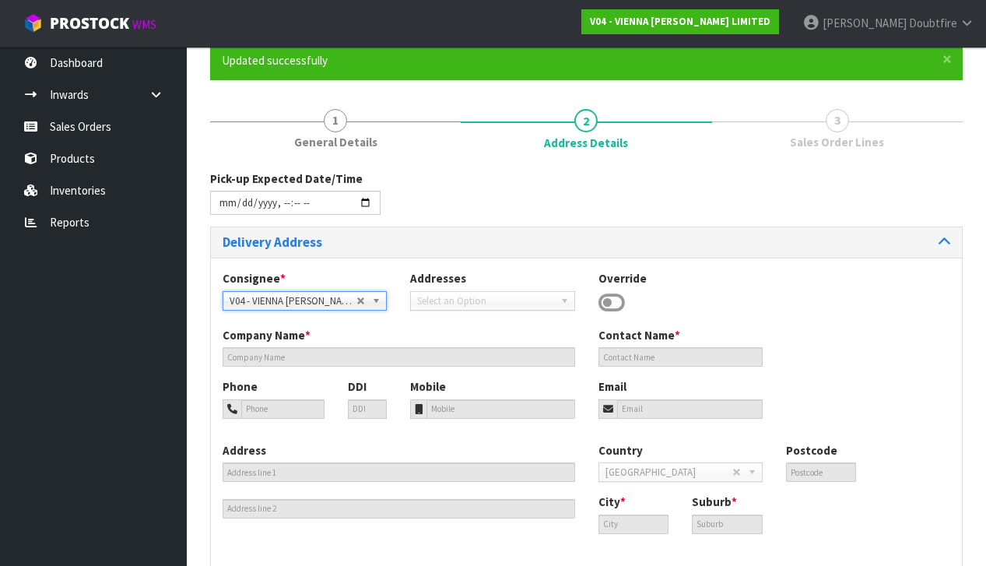
type input "VIENNA [PERSON_NAME] LIMITED"
type input "[PERSON_NAME]"
type input "[PHONE_NUMBER]"
type input "[PERSON_NAME][EMAIL_ADDRESS][DOMAIN_NAME]"
type input "2 ROXBURGH ST"
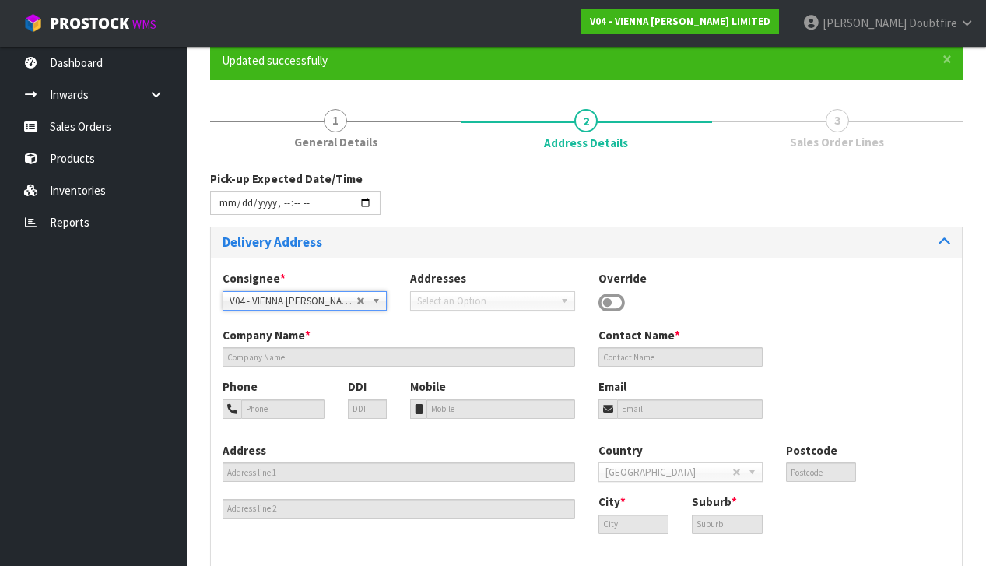
type input "1023"
type input "[GEOGRAPHIC_DATA]"
type input "NEWMARKET"
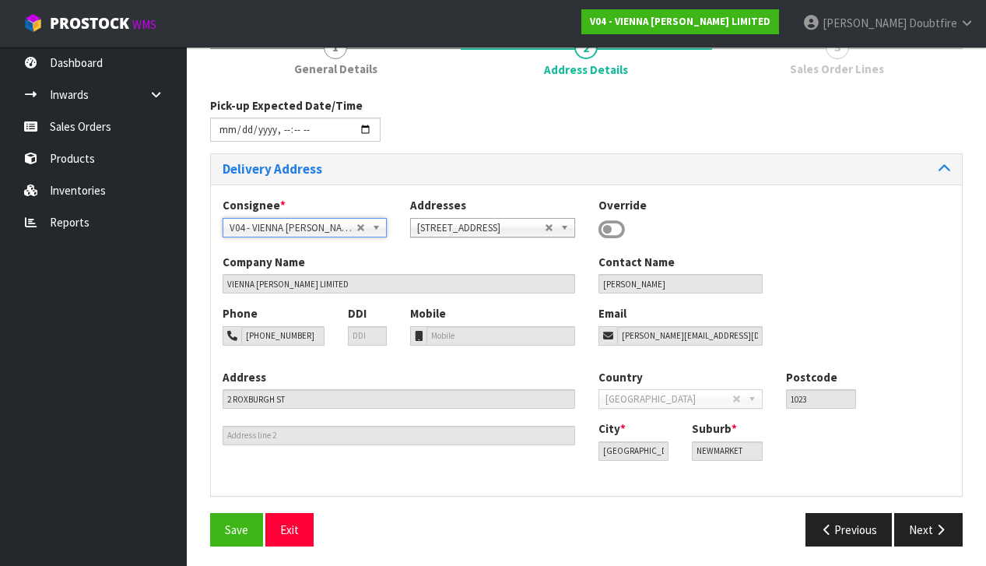
scroll to position [203, 0]
click at [239, 516] on button "Save" at bounding box center [236, 529] width 53 height 33
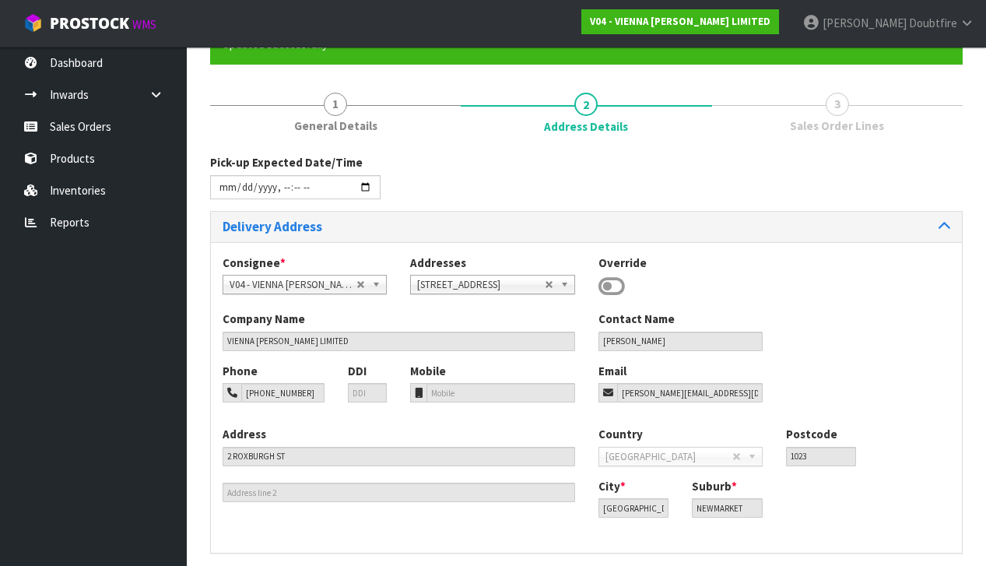
scroll to position [0, 0]
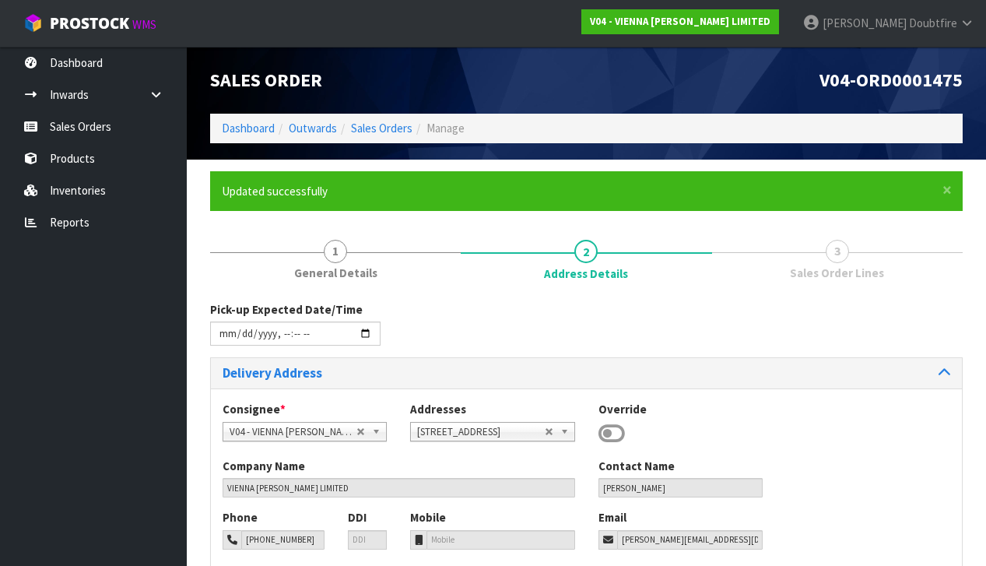
type input "[DATE]T13:49"
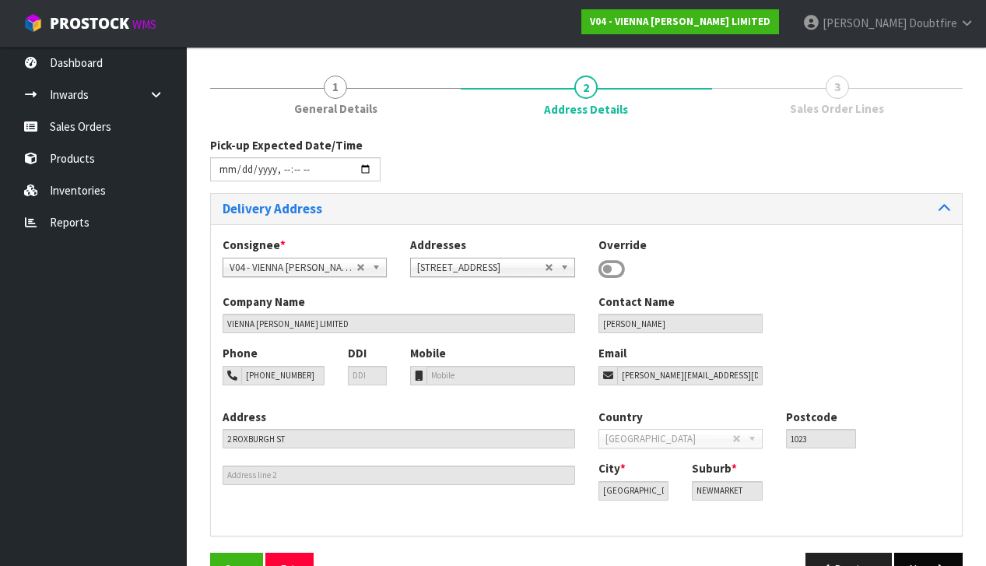
scroll to position [170, 0]
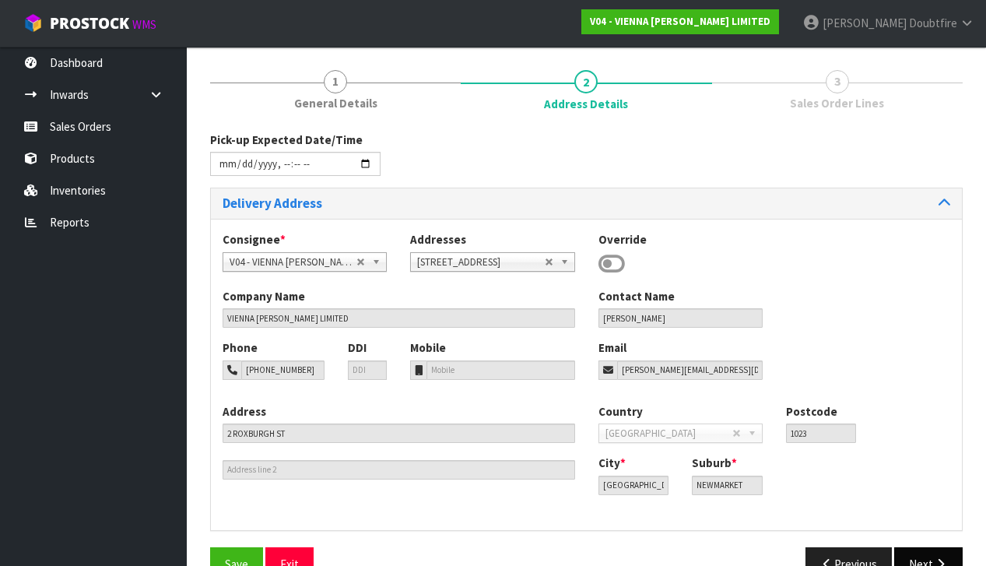
click at [934, 558] on icon "button" at bounding box center [940, 564] width 15 height 12
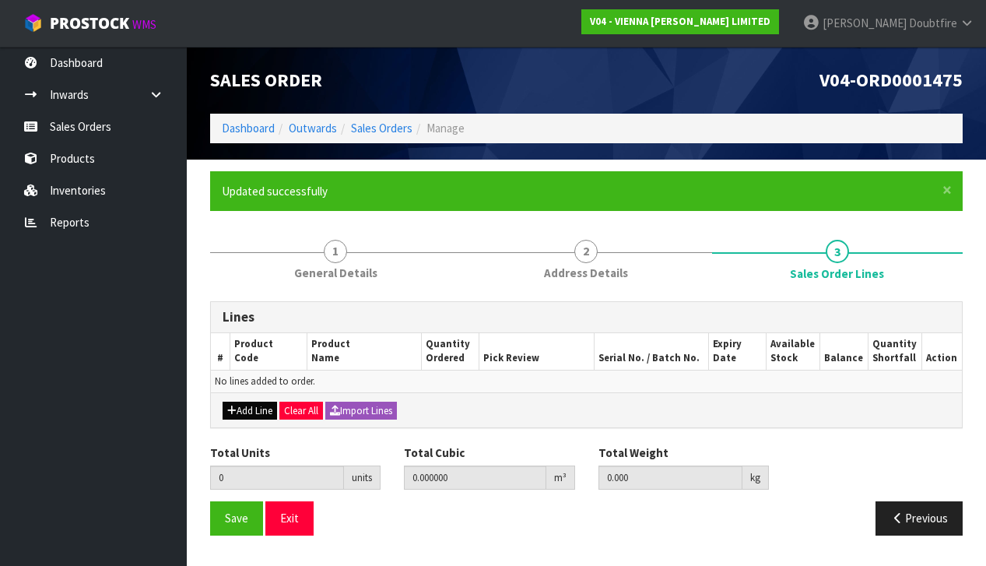
click at [245, 408] on button "Add Line" at bounding box center [249, 410] width 54 height 19
type input "0"
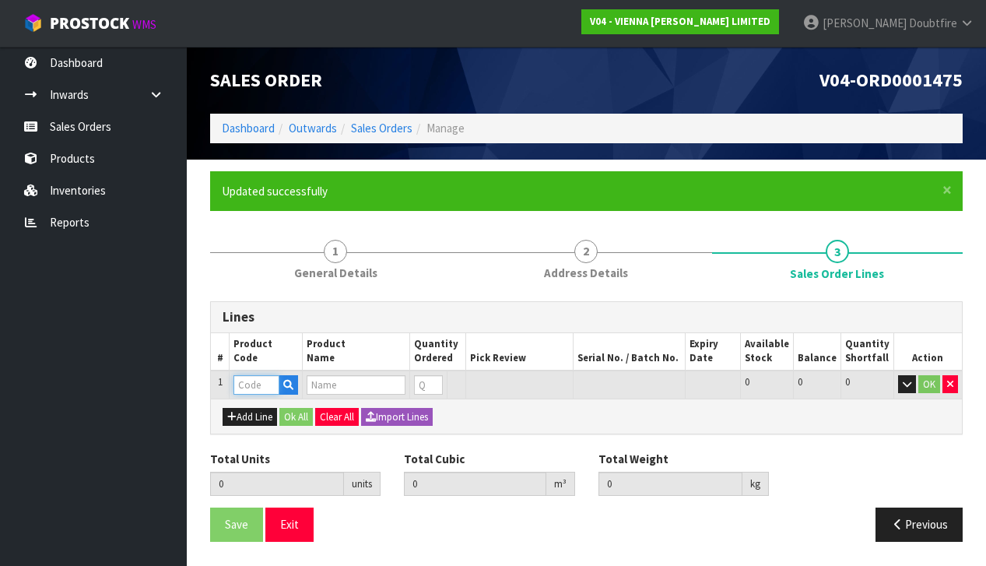
click at [249, 384] on input "text" at bounding box center [256, 384] width 46 height 19
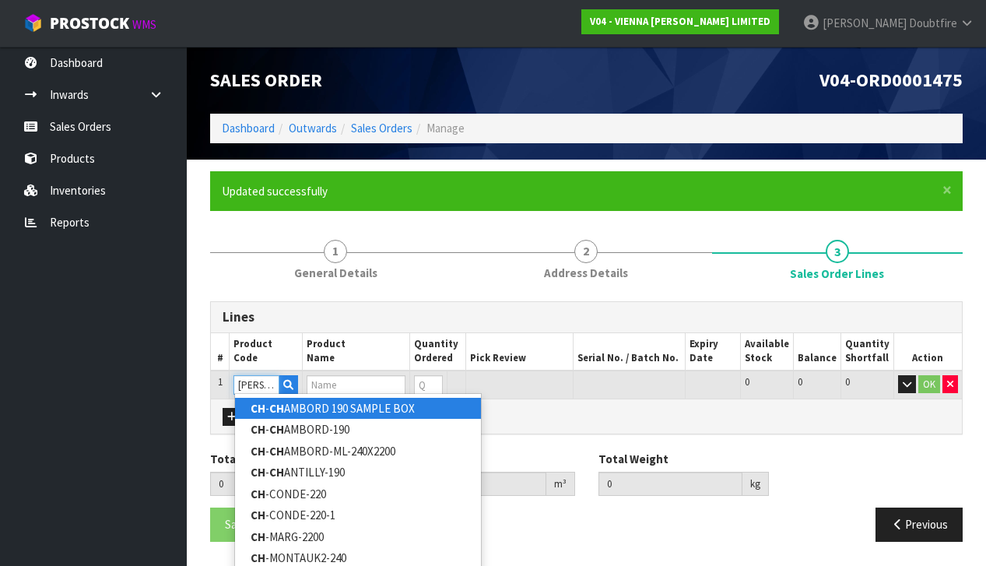
type input "CH-CHANTILL"
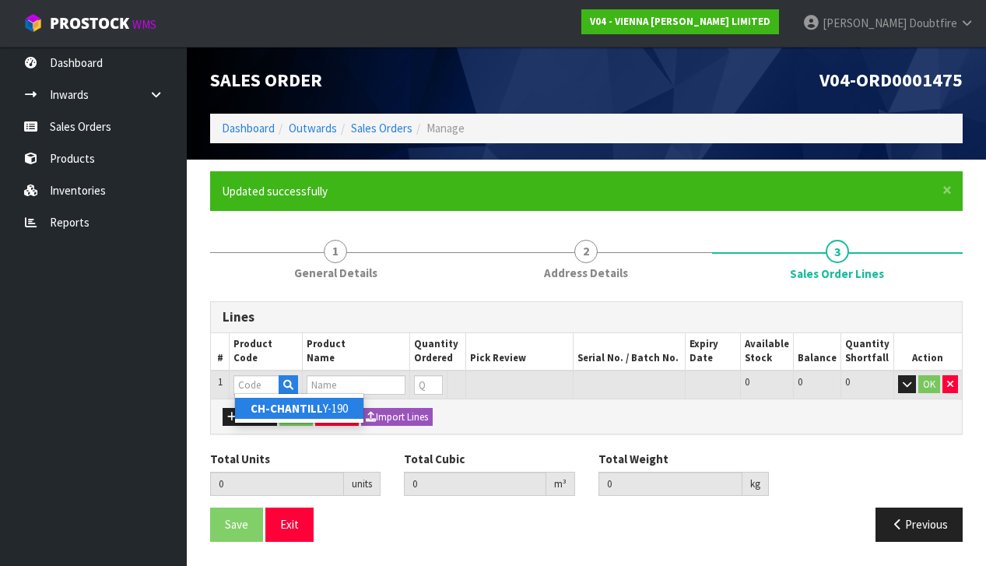
click at [291, 406] on strong "CH-CHANTILL" at bounding box center [286, 408] width 72 height 15
type input "CH-CHANTILLY-190"
type input "0.000000"
type input "0.000"
type input "CHATEAU FRENCH OAK CHANTILLY, UV LACQUER, 190X2200X15, T&G 1M2 FOR PURCHASING"
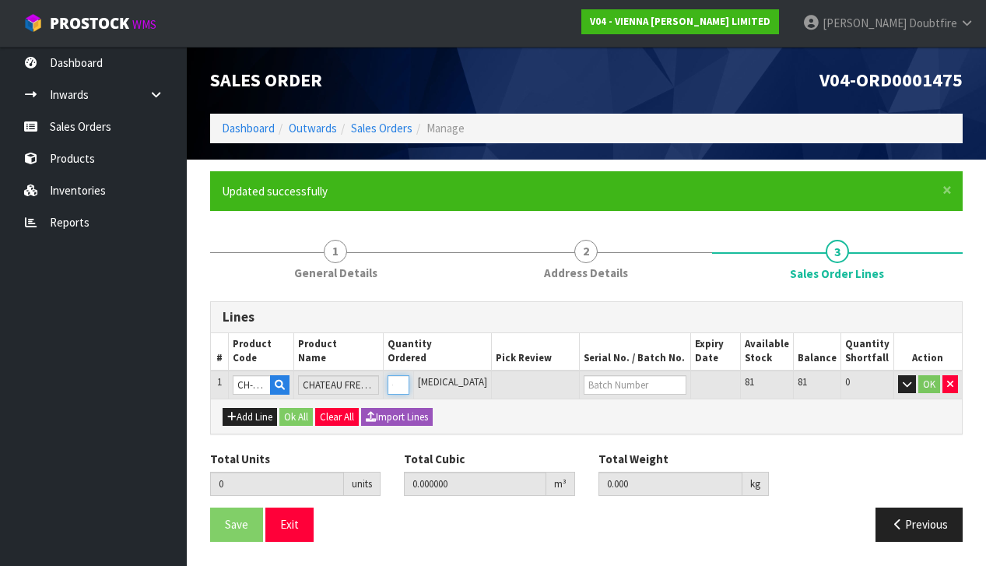
type input "1"
type input "0.0444"
type input "25"
click at [409, 377] on input "1" at bounding box center [398, 384] width 22 height 19
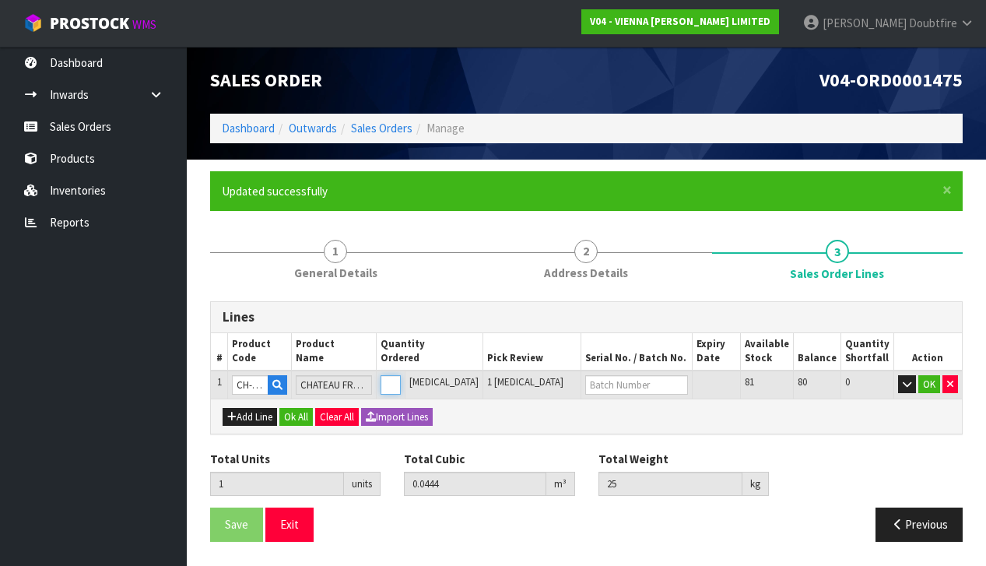
type input "0"
type input "9"
type input "0.3996"
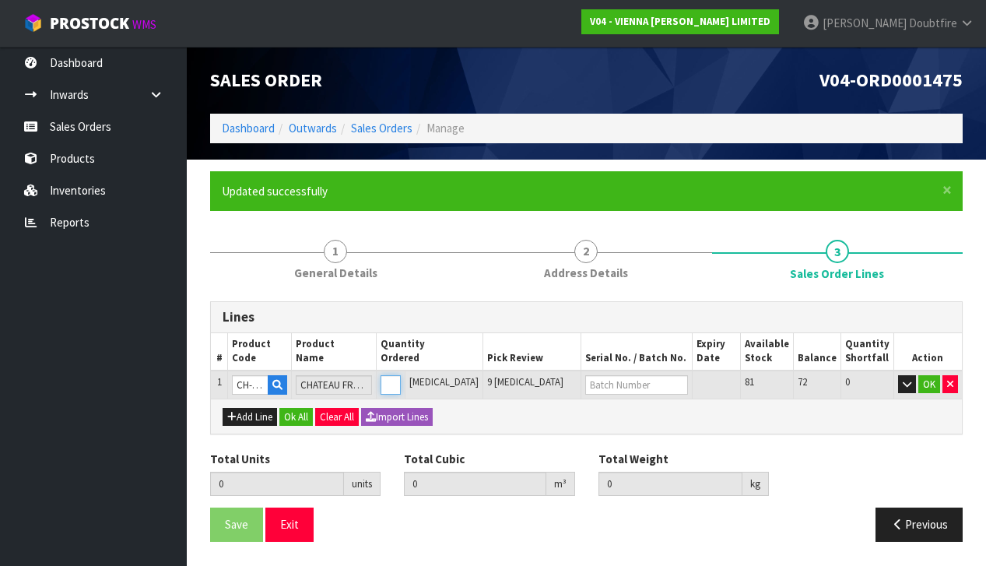
type input "225"
type input "9"
click at [931, 382] on button "OK" at bounding box center [929, 384] width 22 height 19
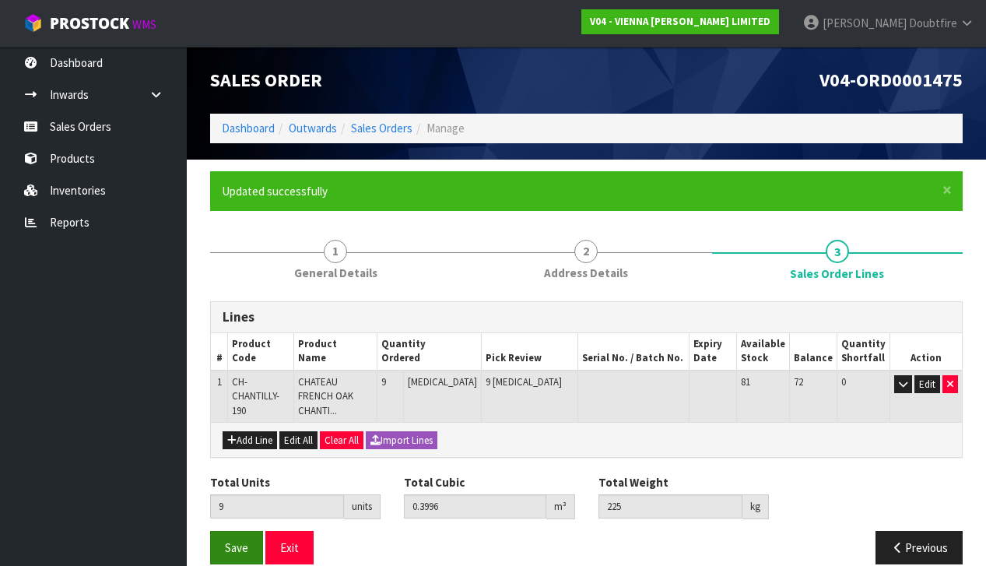
click at [239, 540] on span "Save" at bounding box center [236, 547] width 23 height 15
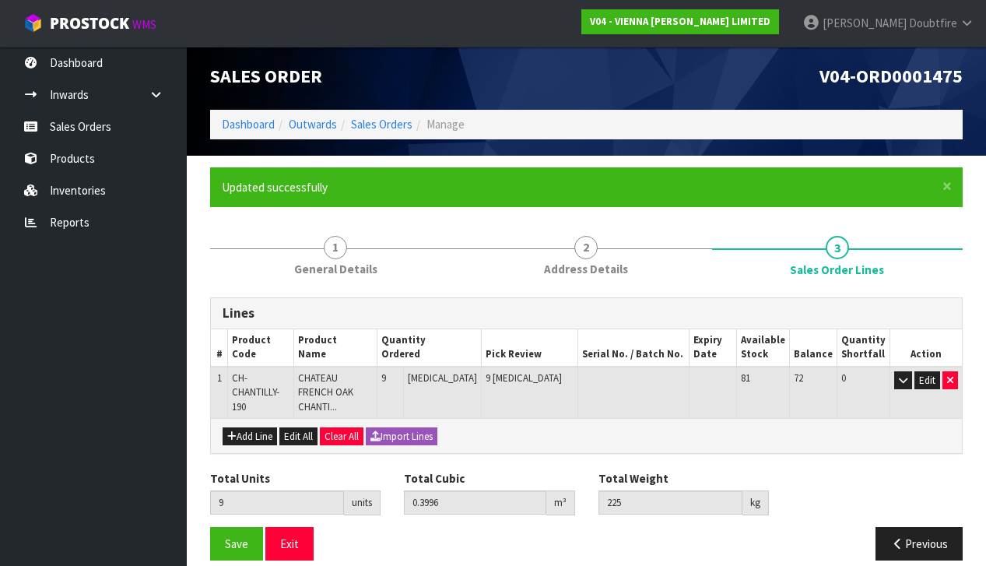
scroll to position [3, 0]
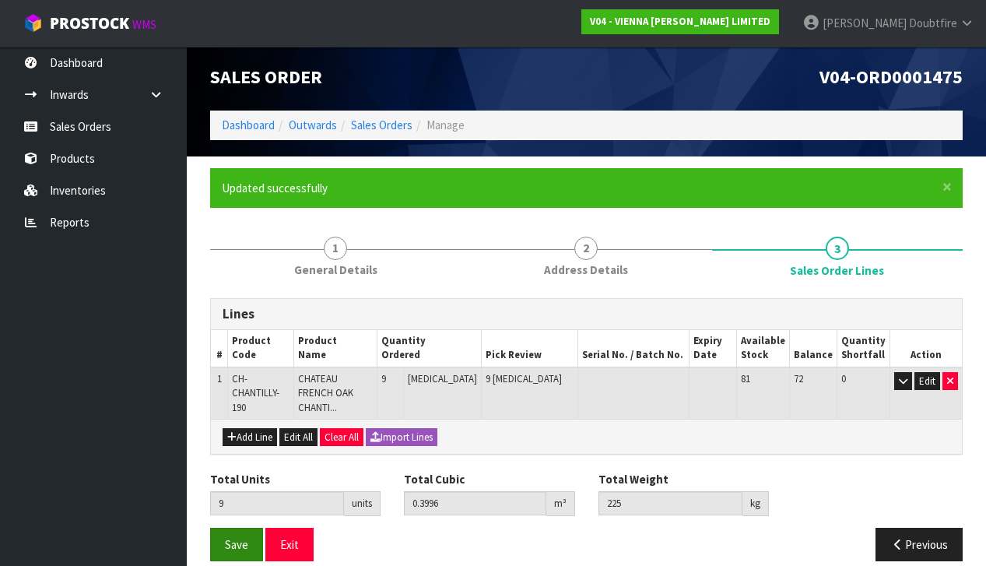
click at [236, 527] on button "Save" at bounding box center [236, 543] width 53 height 33
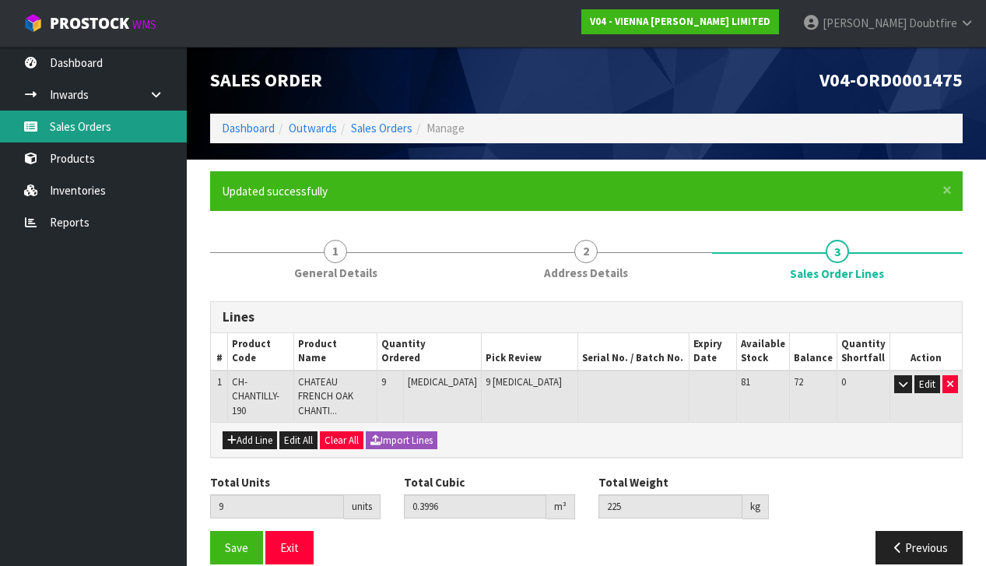
click at [72, 130] on link "Sales Orders" at bounding box center [93, 126] width 187 height 32
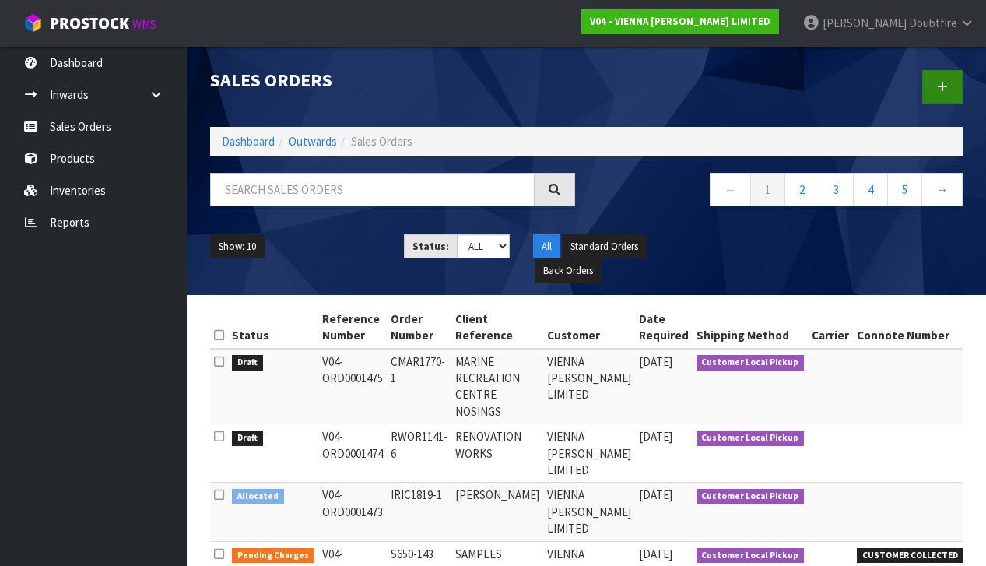
click at [947, 87] on icon at bounding box center [942, 87] width 11 height 12
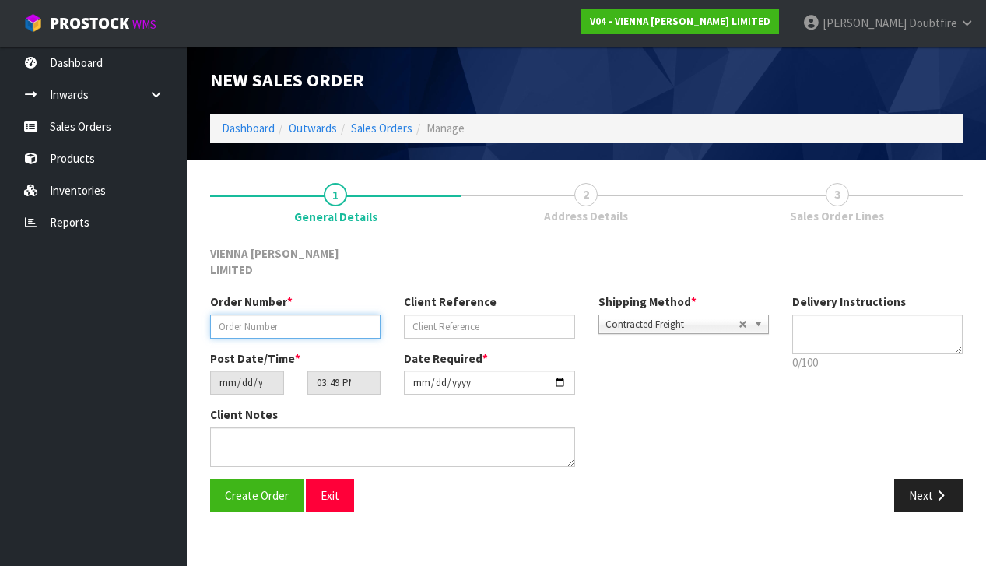
paste input "CMAR1770-1"
type input "CMAR1770-1 +1"
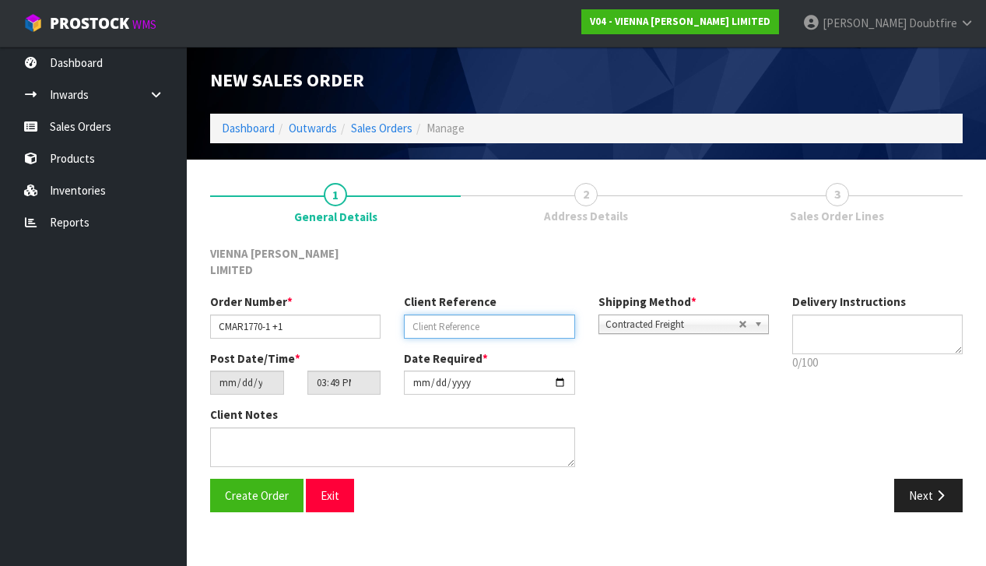
click at [502, 314] on input "text" at bounding box center [489, 326] width 170 height 24
type input "[GEOGRAPHIC_DATA]"
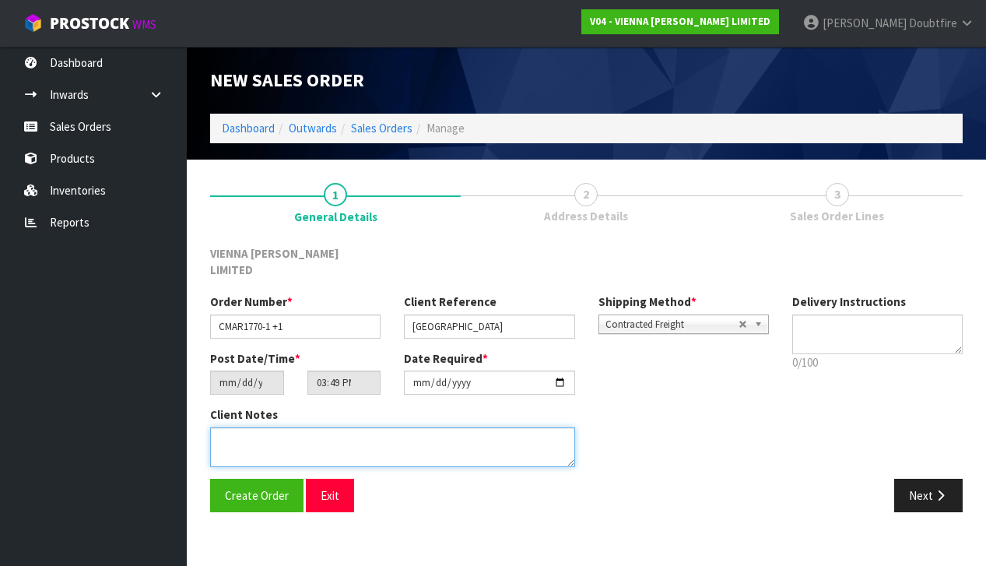
click at [285, 427] on textarea at bounding box center [392, 447] width 365 height 40
type textarea "[GEOGRAPHIC_DATA]"
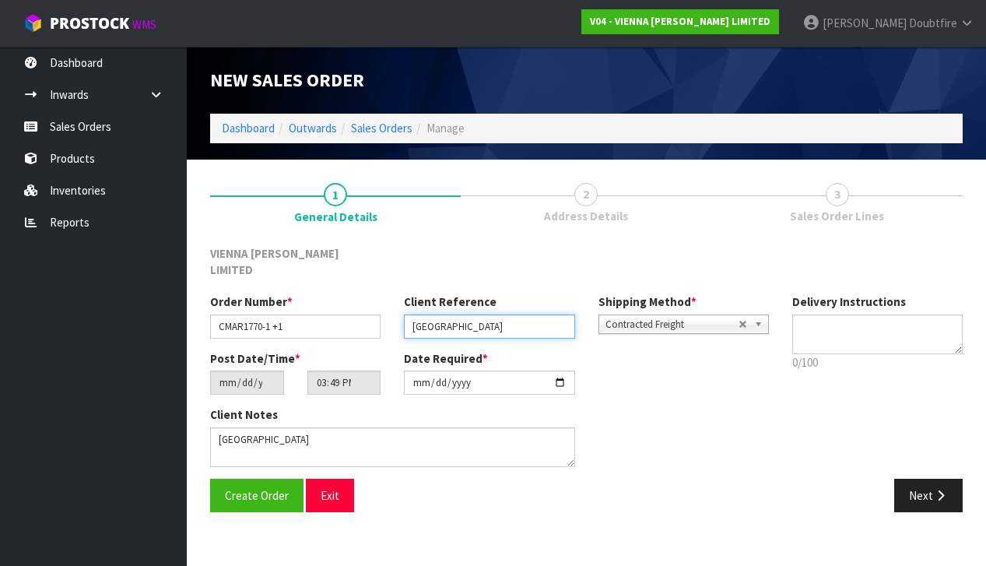
click at [415, 314] on input "[GEOGRAPHIC_DATA]" at bounding box center [489, 326] width 170 height 24
click at [560, 314] on input "[GEOGRAPHIC_DATA]" at bounding box center [489, 326] width 170 height 24
type input "MARINE RECREATION CENTRE-[PERSON_NAME] [PERSON_NAME]"
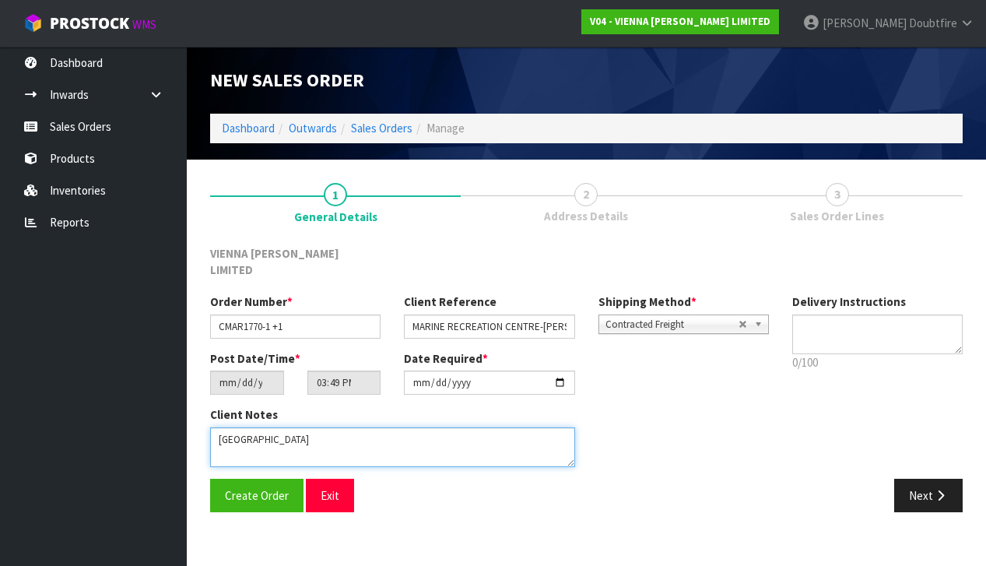
click at [350, 427] on textarea at bounding box center [392, 447] width 365 height 40
type textarea "MARINE RECREATION CENTRE -[PERSON_NAME] [PERSON_NAME]"
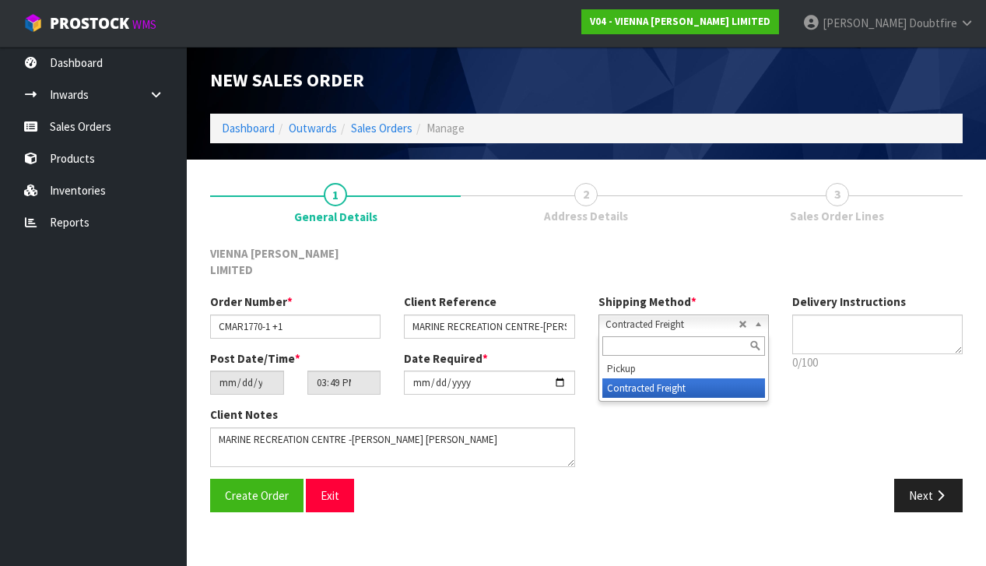
click at [684, 315] on span "Contracted Freight" at bounding box center [671, 324] width 133 height 19
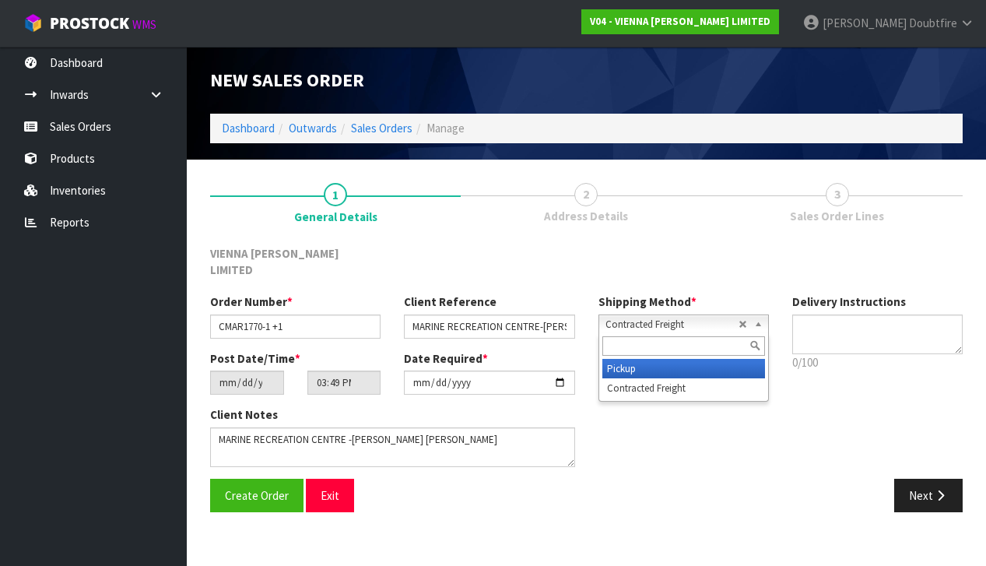
click at [636, 359] on li "Pickup" at bounding box center [683, 368] width 163 height 19
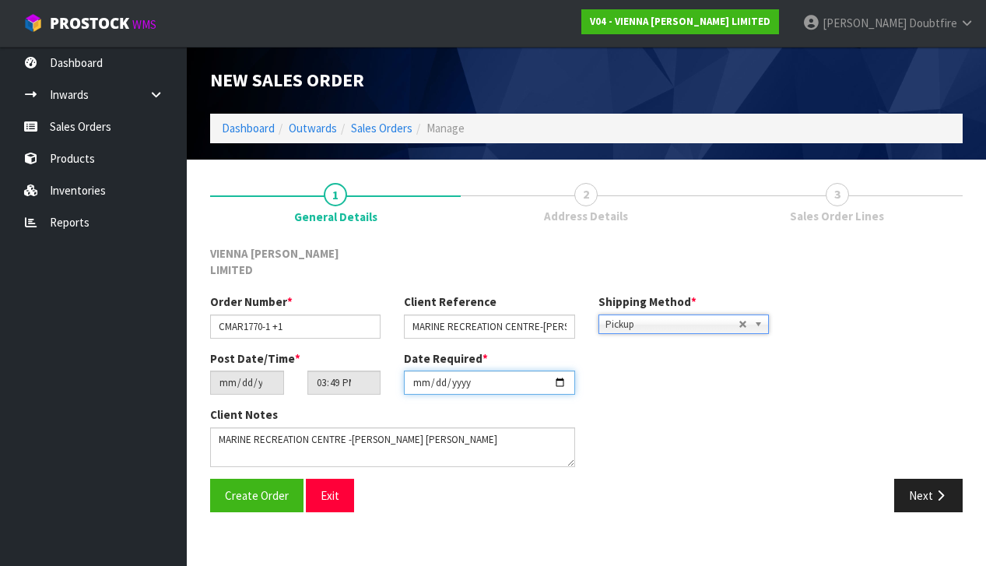
click at [415, 376] on input "[DATE]" at bounding box center [489, 382] width 170 height 24
type input "[DATE]"
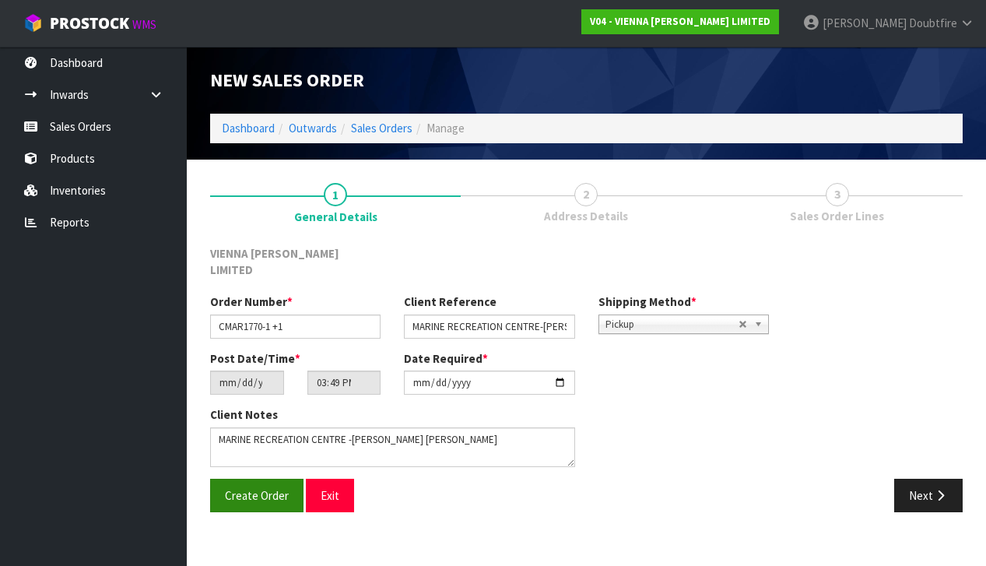
click at [240, 488] on span "Create Order" at bounding box center [257, 495] width 64 height 15
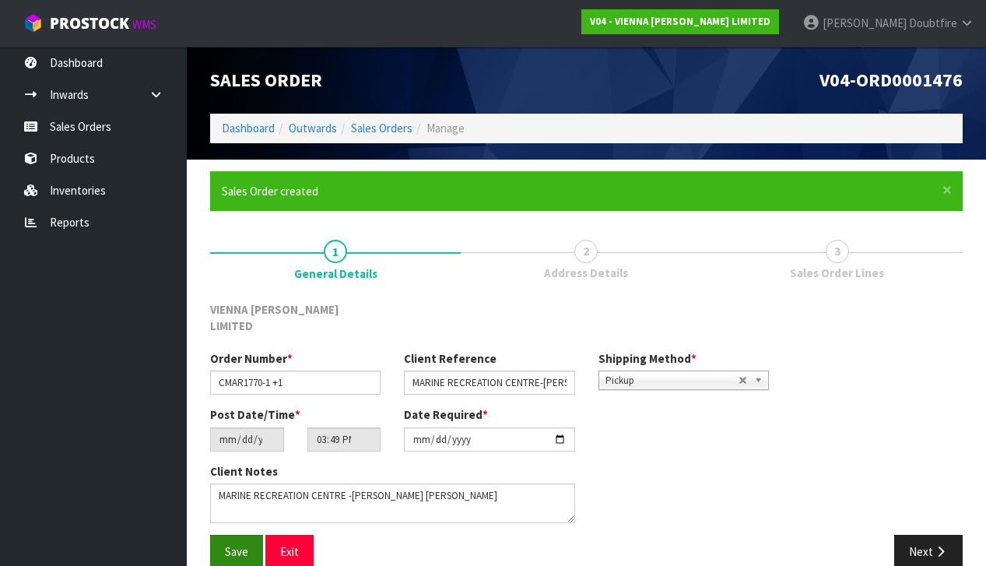
click at [236, 544] on span "Save" at bounding box center [236, 551] width 23 height 15
click at [921, 534] on button "Next" at bounding box center [928, 550] width 68 height 33
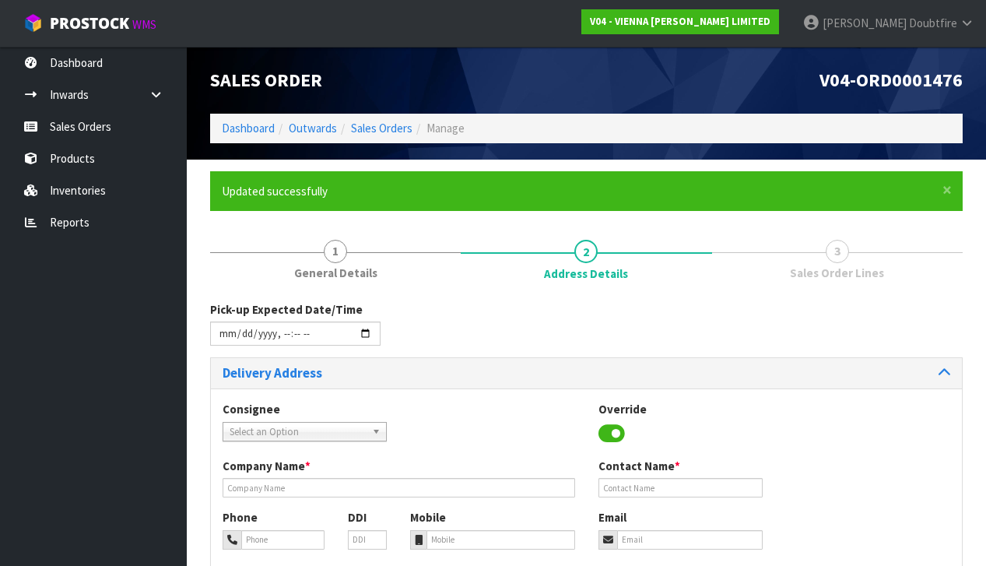
scroll to position [0, 0]
click at [221, 344] on input "datetime-local" at bounding box center [295, 333] width 170 height 24
click at [478, 408] on div "Consignee 000001.BAY MECHANICS - BAY MECHANICS 000001A - BRAKE & TRANSMISSION N…" at bounding box center [586, 429] width 751 height 57
click at [281, 342] on input "datetime-local" at bounding box center [295, 333] width 170 height 24
type input "[DATE]T13:52"
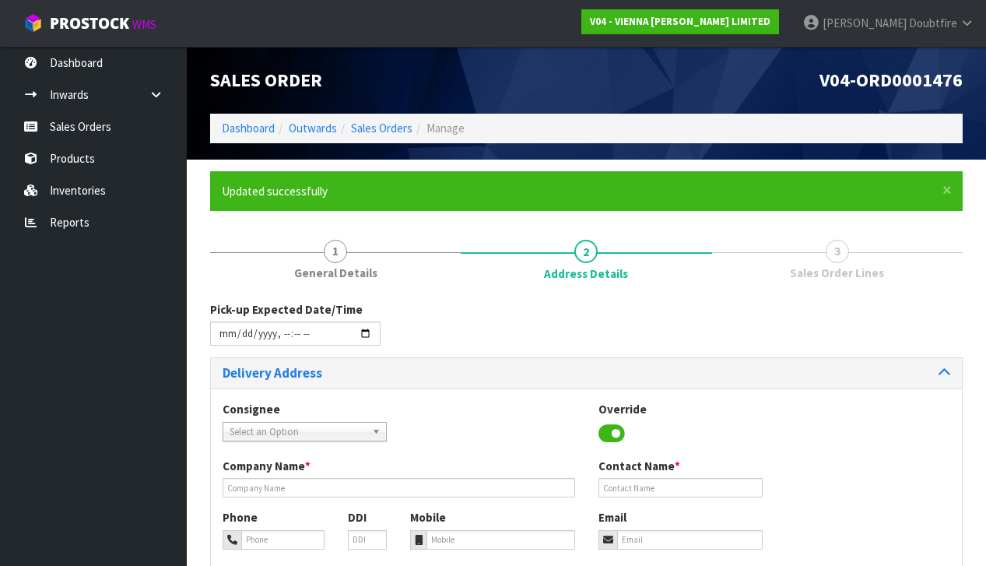
click at [541, 357] on div "Delivery Address Consignee 000001.BAY MECHANICS - BAY MECHANICS 000001A - BRAKE…" at bounding box center [586, 528] width 752 height 342
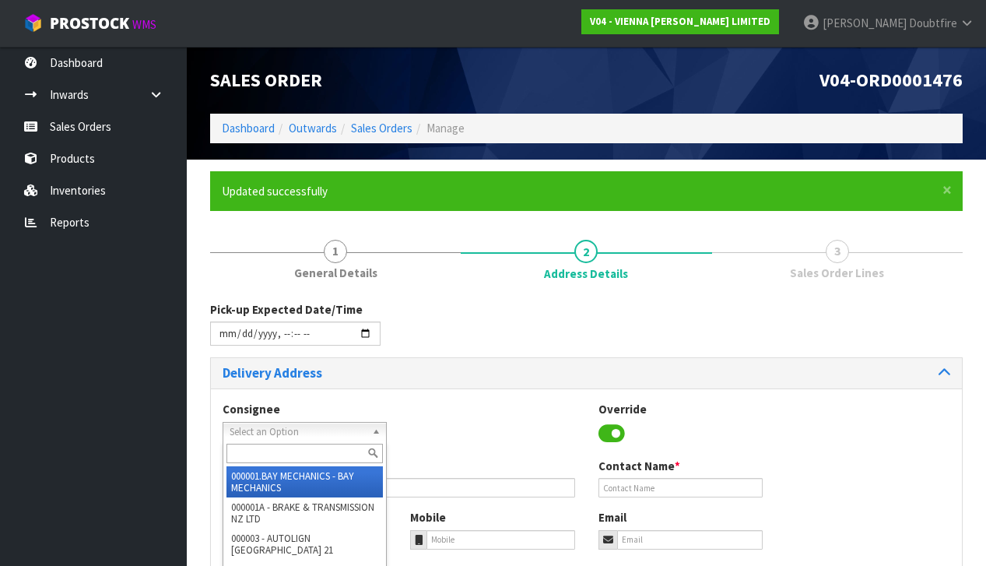
click at [264, 427] on span "Select an Option" at bounding box center [297, 431] width 136 height 19
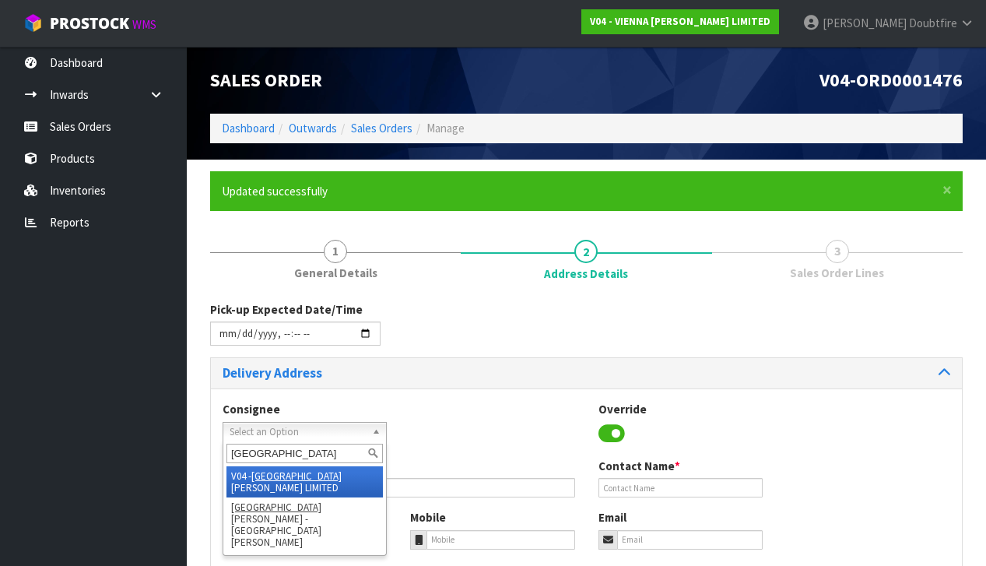
type input "[GEOGRAPHIC_DATA]"
click at [288, 473] on li "V04 - VIENNA [PERSON_NAME] LIMITED" at bounding box center [304, 481] width 156 height 31
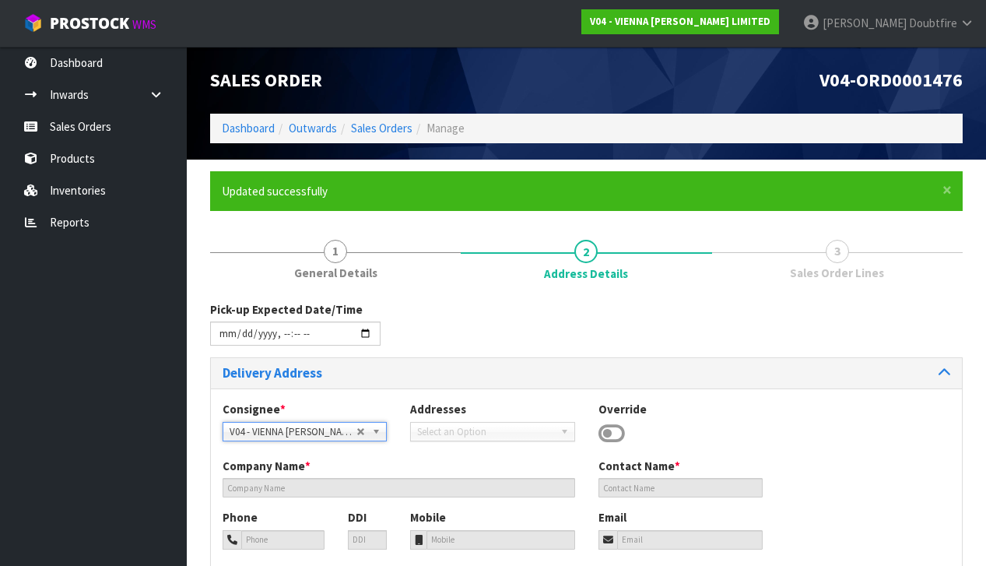
type input "VIENNA [PERSON_NAME] LIMITED"
type input "[PERSON_NAME]"
type input "[PHONE_NUMBER]"
type input "[PERSON_NAME][EMAIL_ADDRESS][DOMAIN_NAME]"
type input "2 ROXBURGH ST"
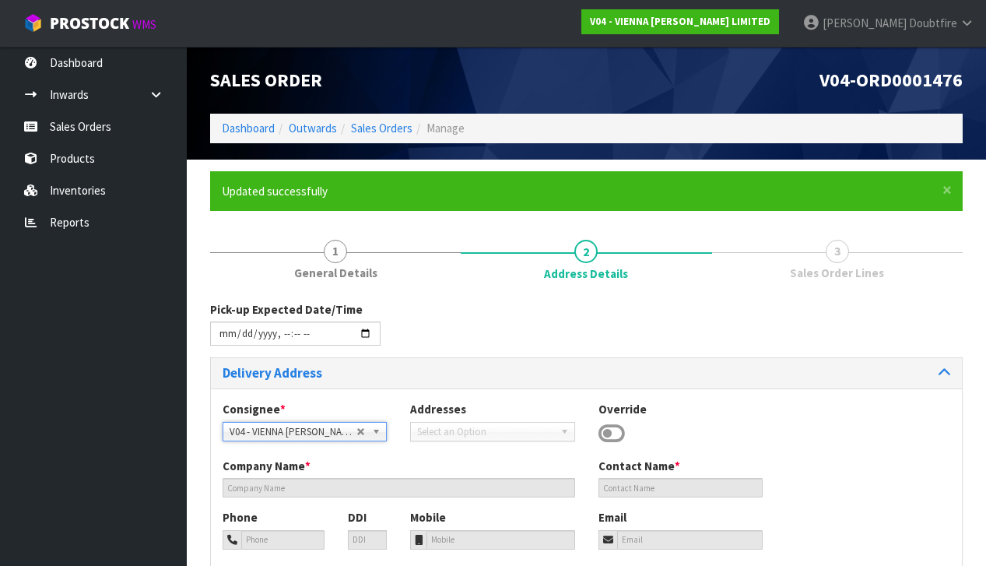
type input "1023"
type input "[GEOGRAPHIC_DATA]"
type input "NEWMARKET"
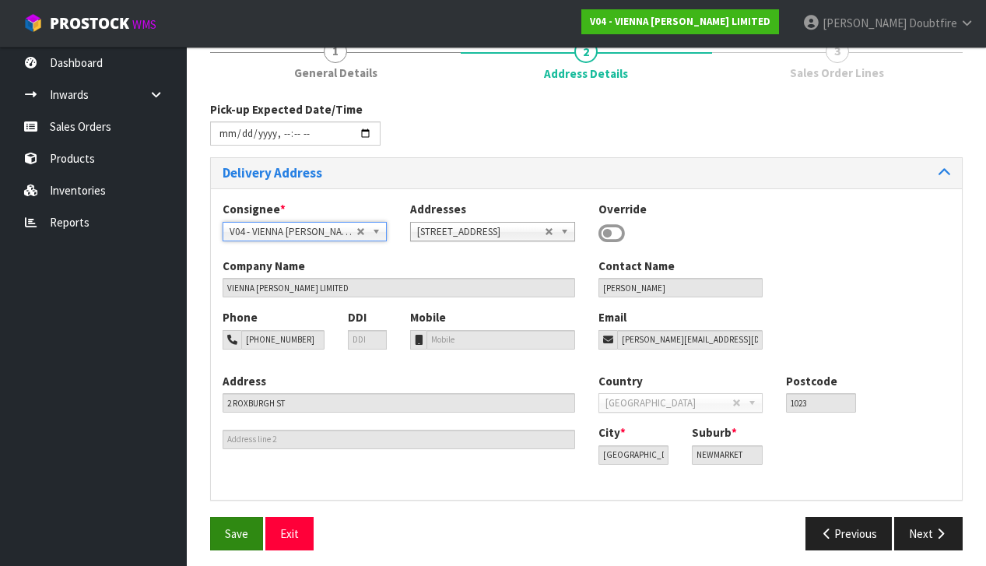
click at [243, 531] on span "Save" at bounding box center [236, 533] width 23 height 15
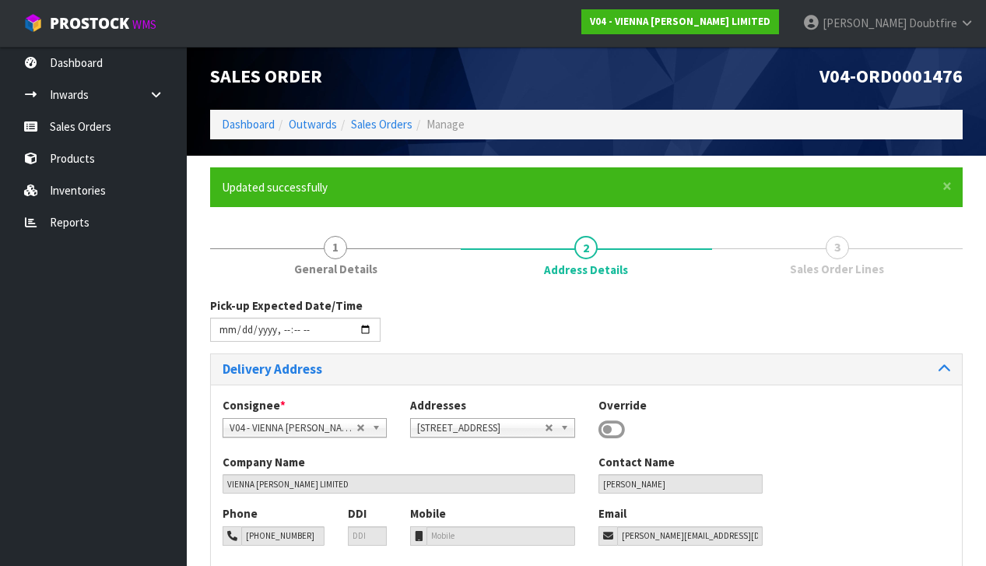
type input "[DATE]T13:52"
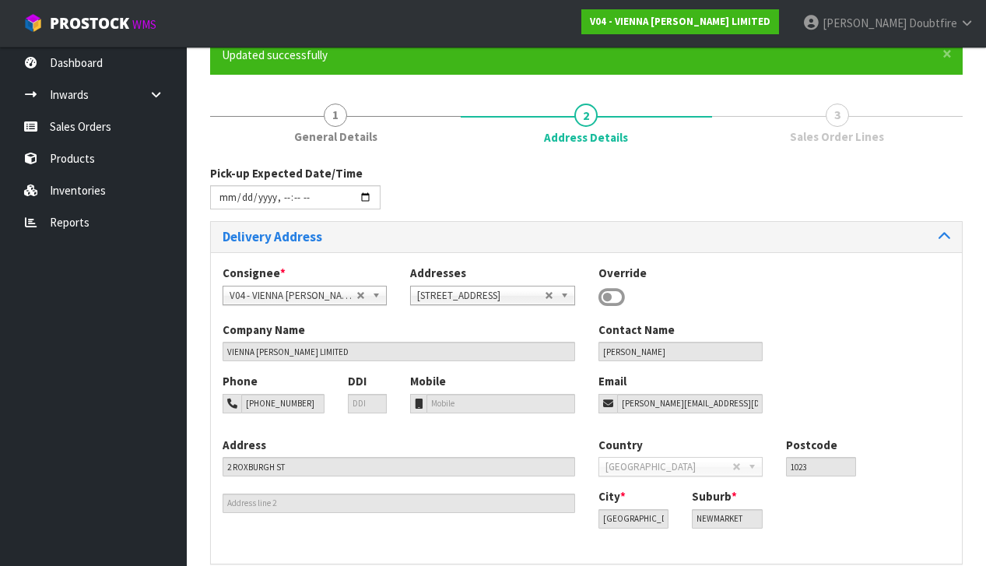
scroll to position [178, 0]
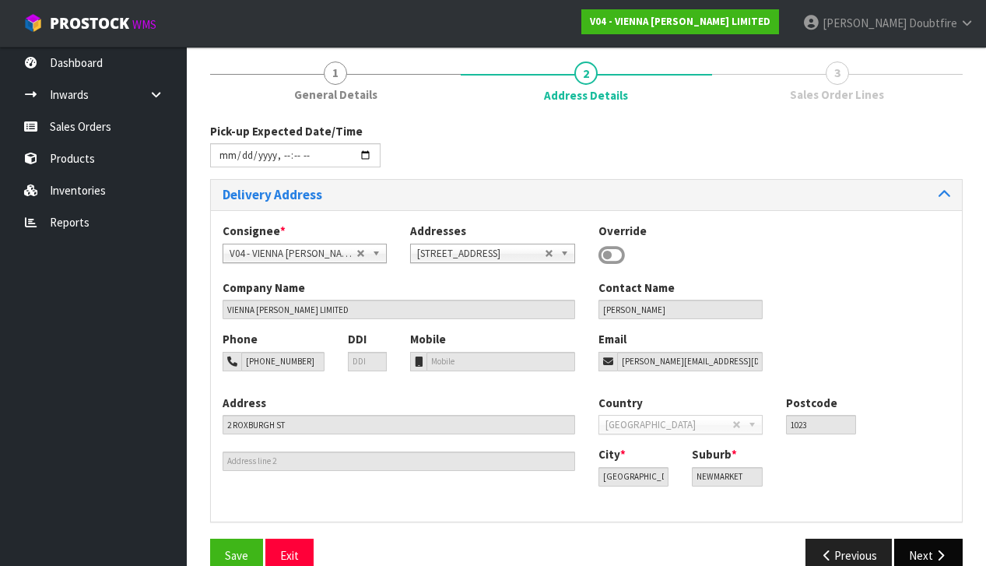
click at [937, 542] on button "Next" at bounding box center [928, 554] width 68 height 33
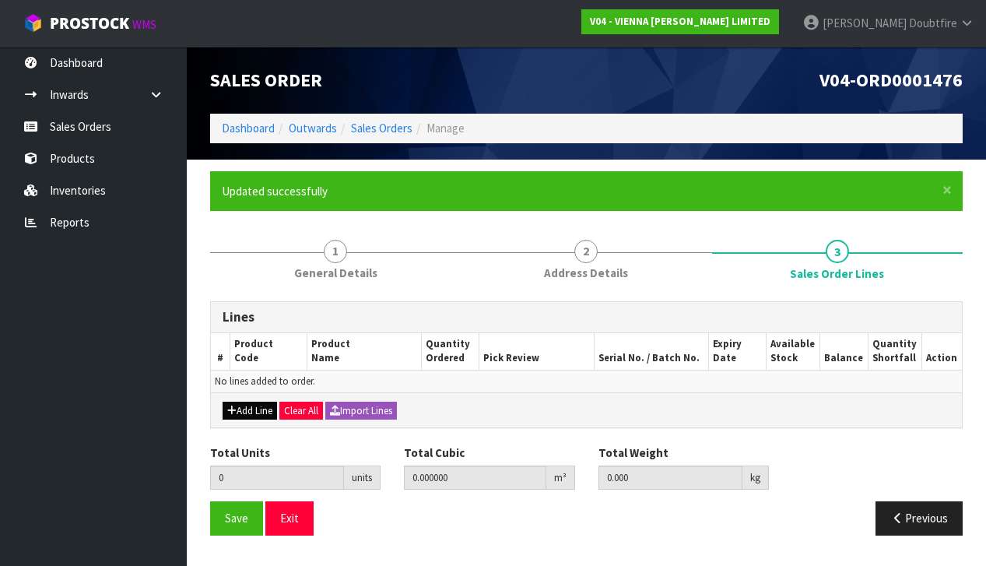
click at [241, 404] on button "Add Line" at bounding box center [249, 410] width 54 height 19
type input "0"
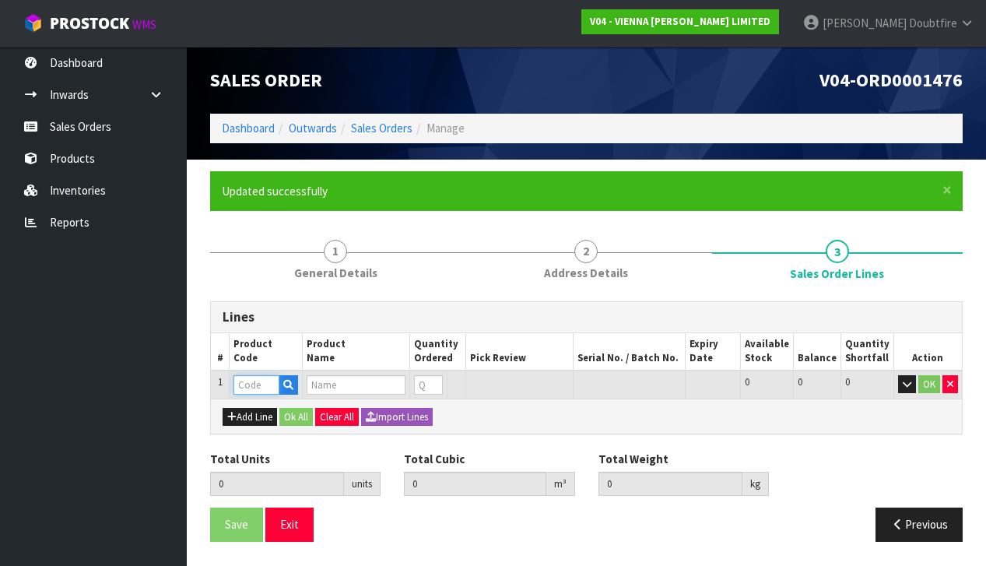
click at [252, 384] on input "text" at bounding box center [256, 384] width 46 height 19
type input "CH-[GEOGRAPHIC_DATA]"
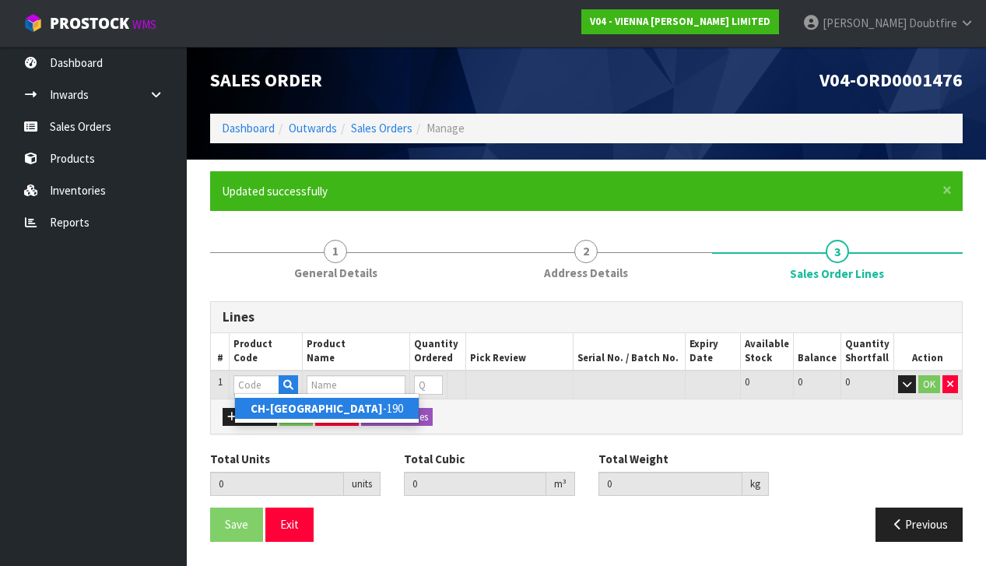
click at [304, 405] on strong "CH-[GEOGRAPHIC_DATA]" at bounding box center [316, 408] width 132 height 15
type input "CH-CHANTILLY-190"
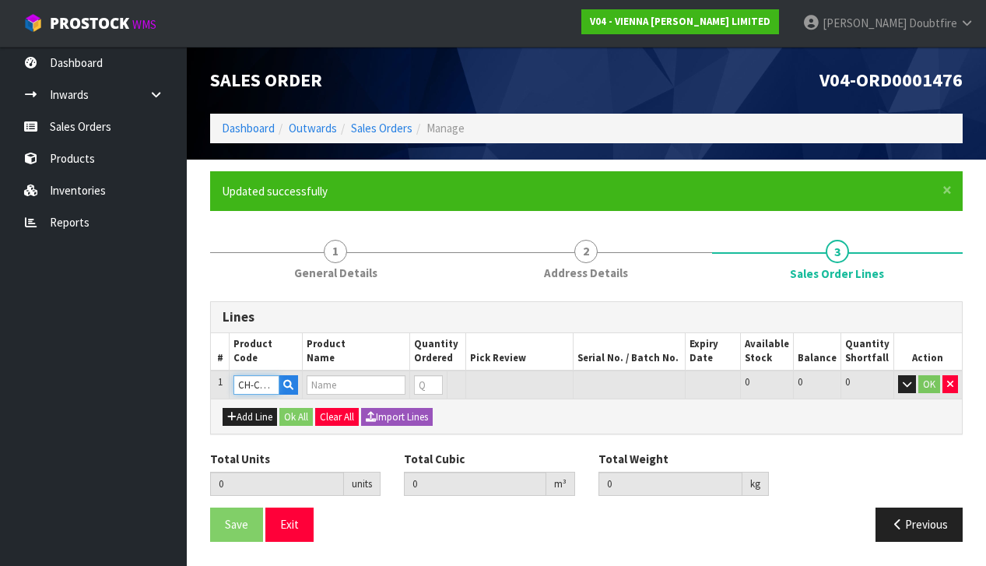
type input "0.000000"
type input "0.000"
type input "CHATEAU FRENCH OAK CHANTILLY, UV LACQUER, 190X2200X15, T&G 1M2 FOR PURCHASING"
type input "0"
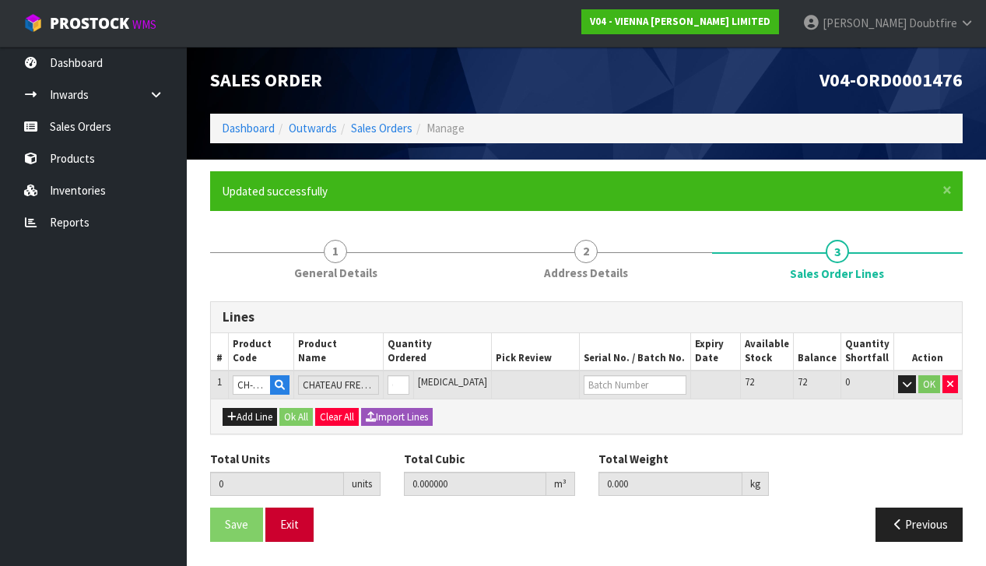
click at [294, 524] on button "Exit" at bounding box center [289, 523] width 48 height 33
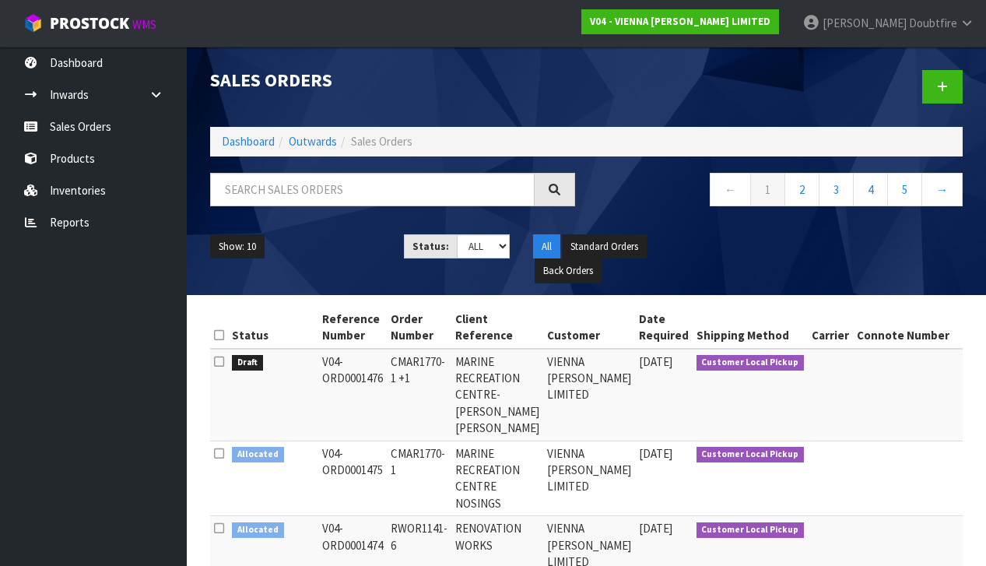
scroll to position [0, 103]
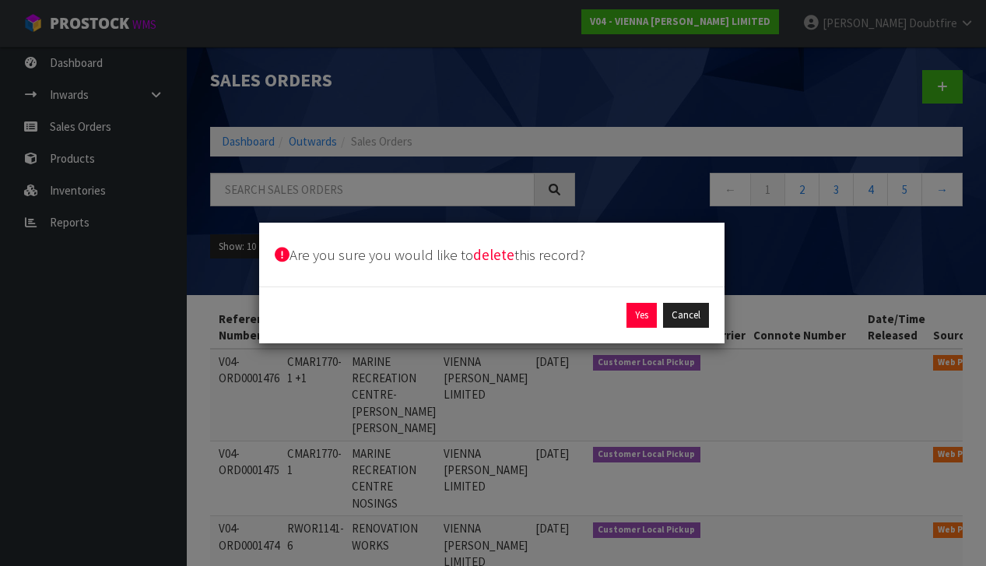
click at [650, 317] on button "Yes" at bounding box center [641, 315] width 30 height 25
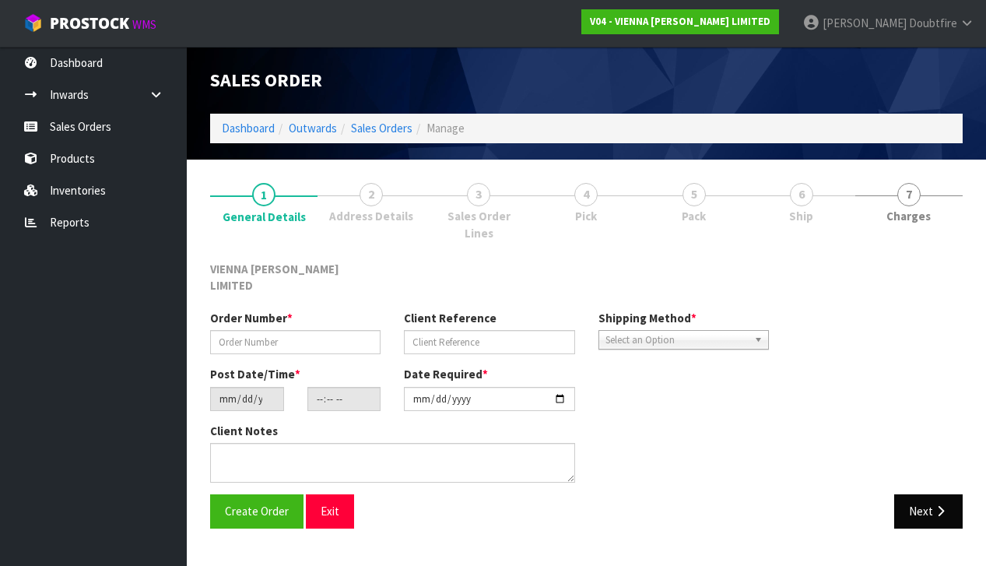
type input "CMAR1770-1"
type input "MARINE RECREATION CENTRE NOSINGS"
type input "[DATE]"
type input "15:48:00.000"
type input "[DATE]"
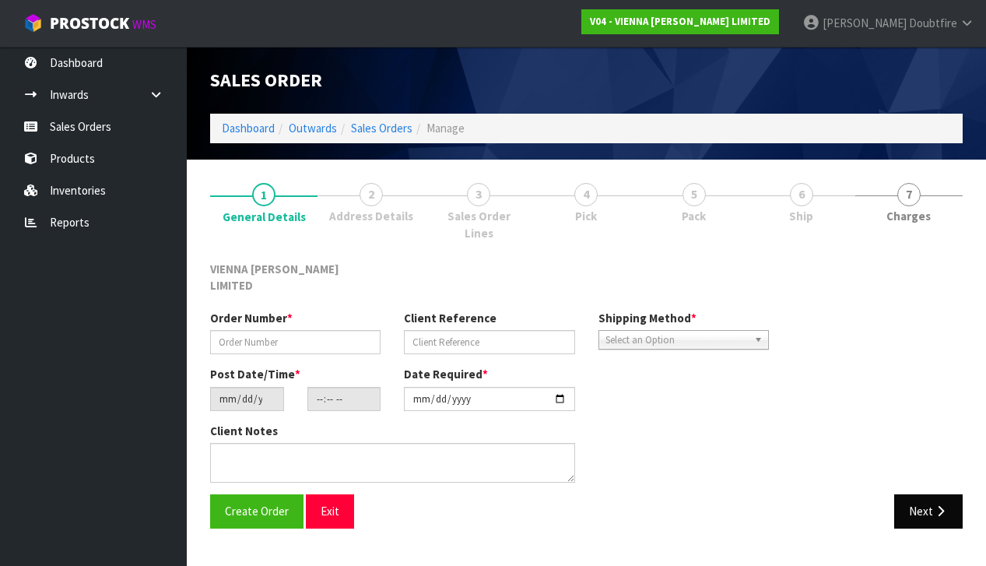
type textarea "NOSINGS PO3581"
click at [933, 494] on button "Next" at bounding box center [928, 510] width 68 height 33
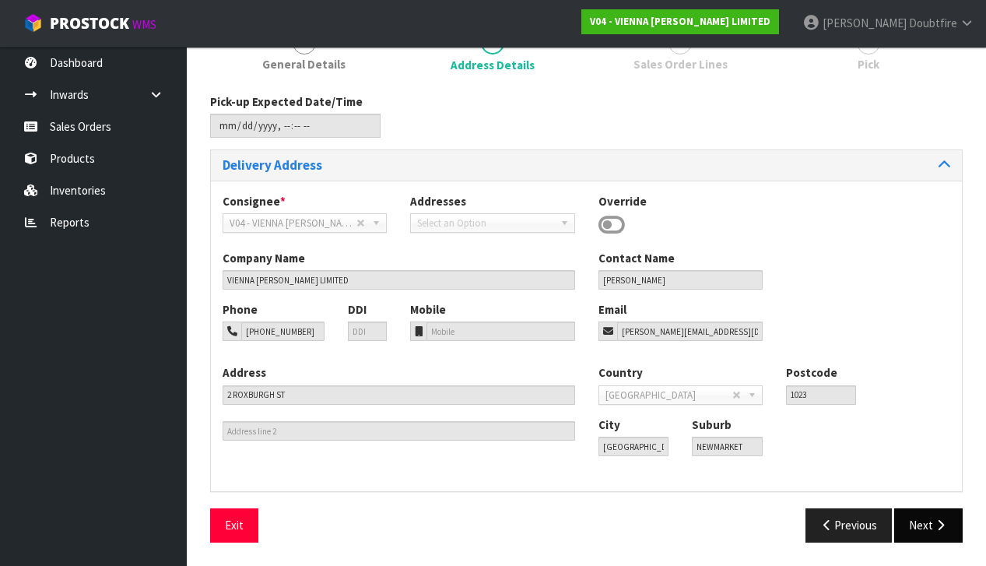
scroll to position [148, 0]
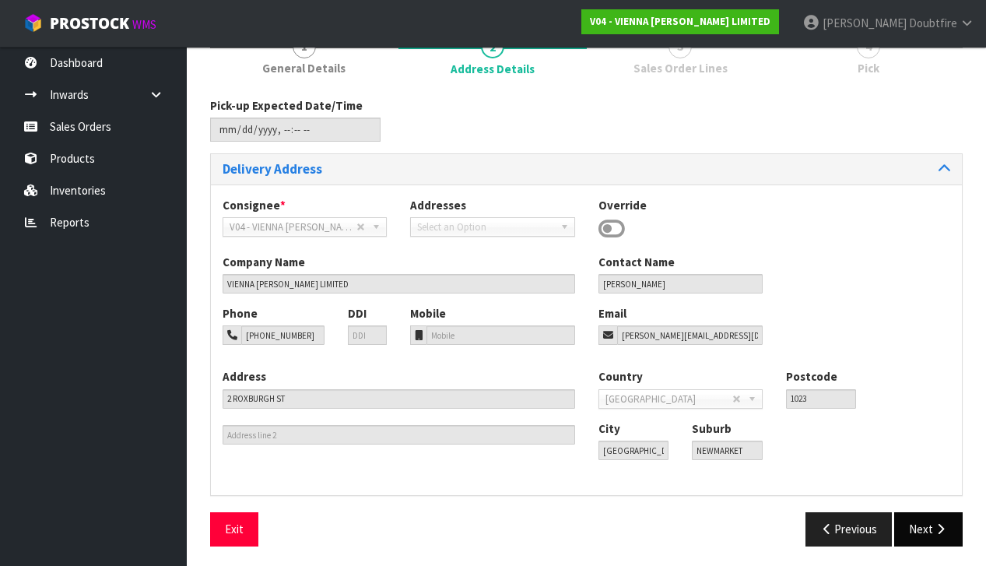
click at [933, 523] on icon "button" at bounding box center [940, 529] width 15 height 12
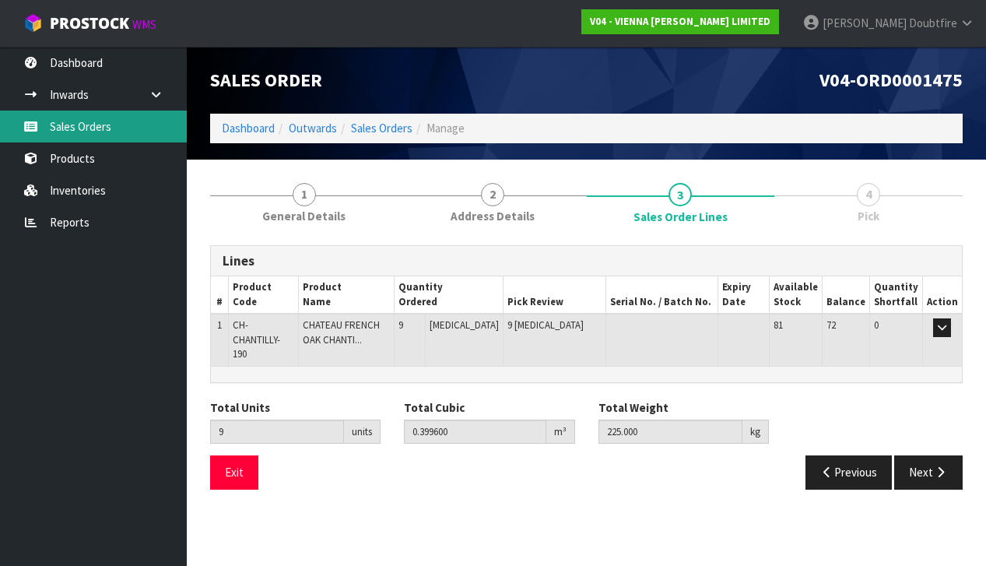
click at [82, 121] on link "Sales Orders" at bounding box center [93, 126] width 187 height 32
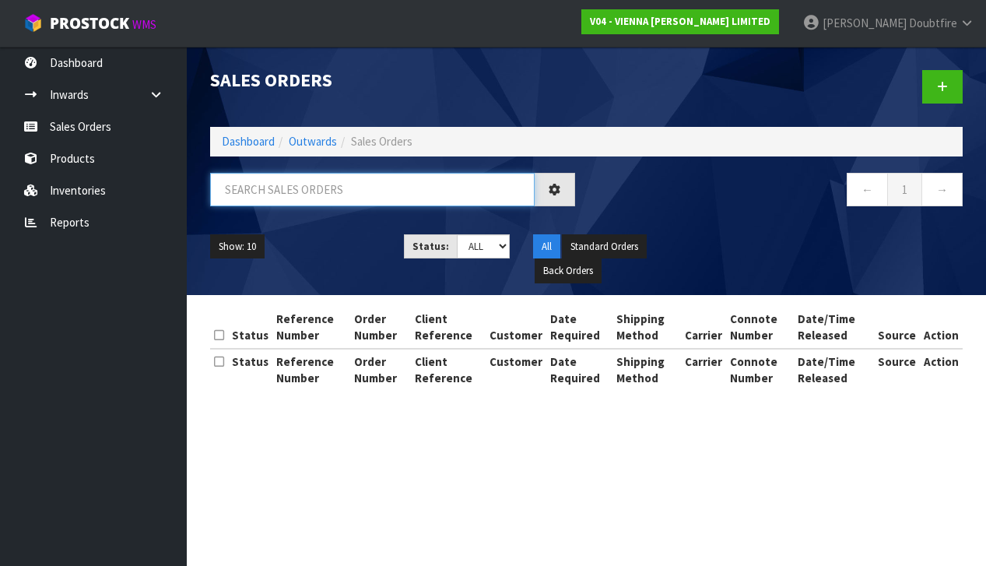
click at [264, 201] on input "text" at bounding box center [372, 189] width 324 height 33
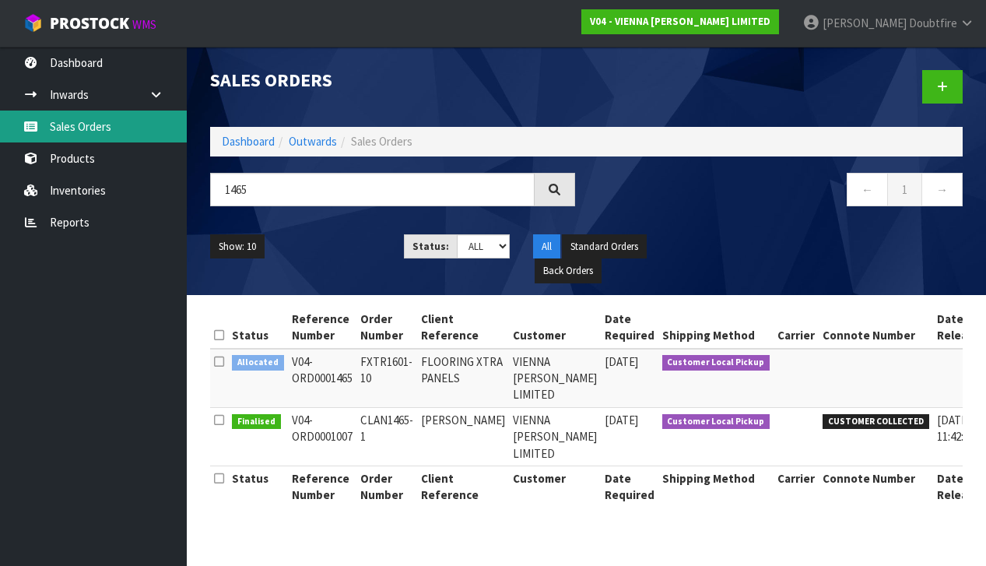
click at [77, 131] on link "Sales Orders" at bounding box center [93, 126] width 187 height 32
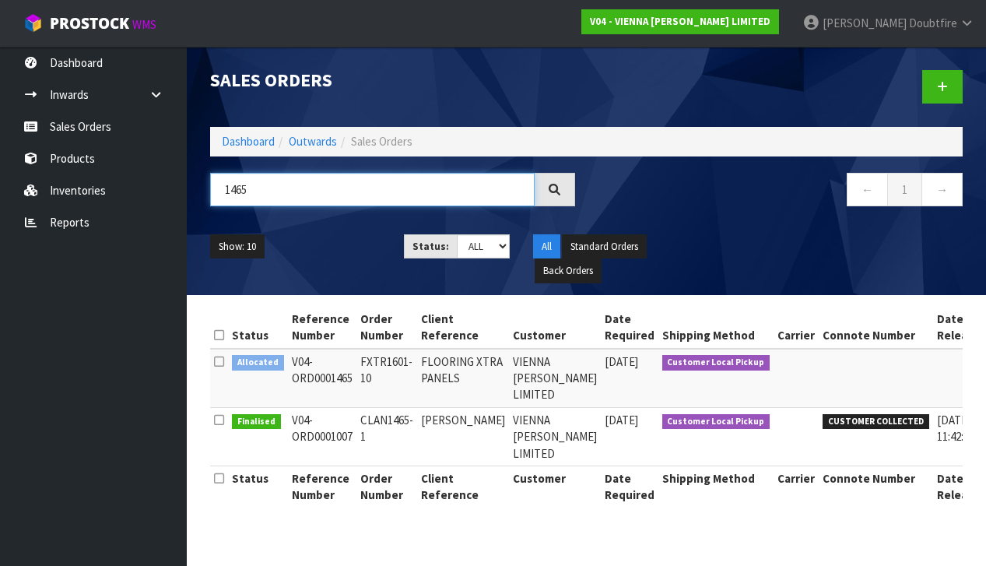
click at [276, 187] on input "1465" at bounding box center [372, 189] width 324 height 33
type input "1"
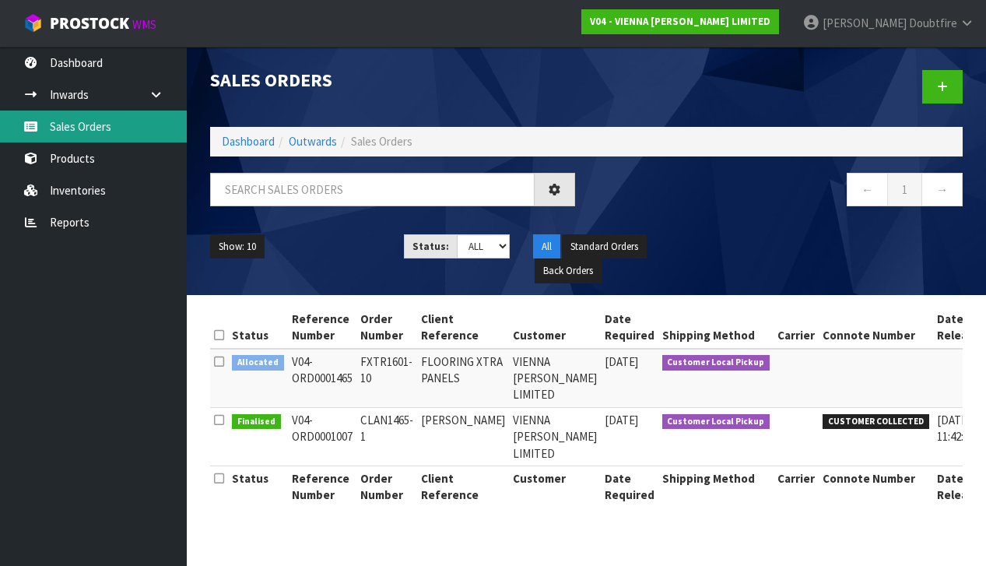
click at [103, 128] on link "Sales Orders" at bounding box center [93, 126] width 187 height 32
